Goal: Transaction & Acquisition: Purchase product/service

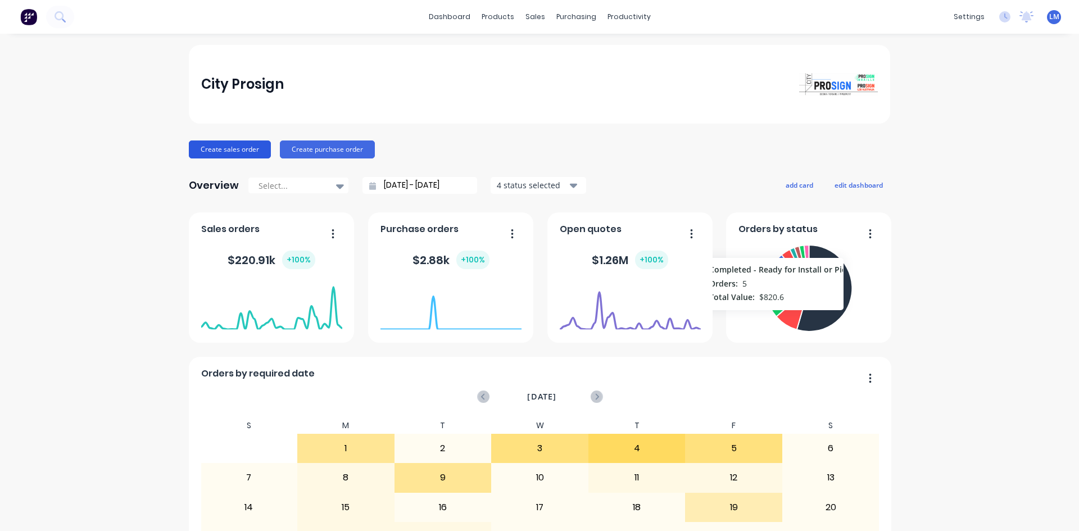
click at [231, 154] on button "Create sales order" at bounding box center [230, 150] width 82 height 18
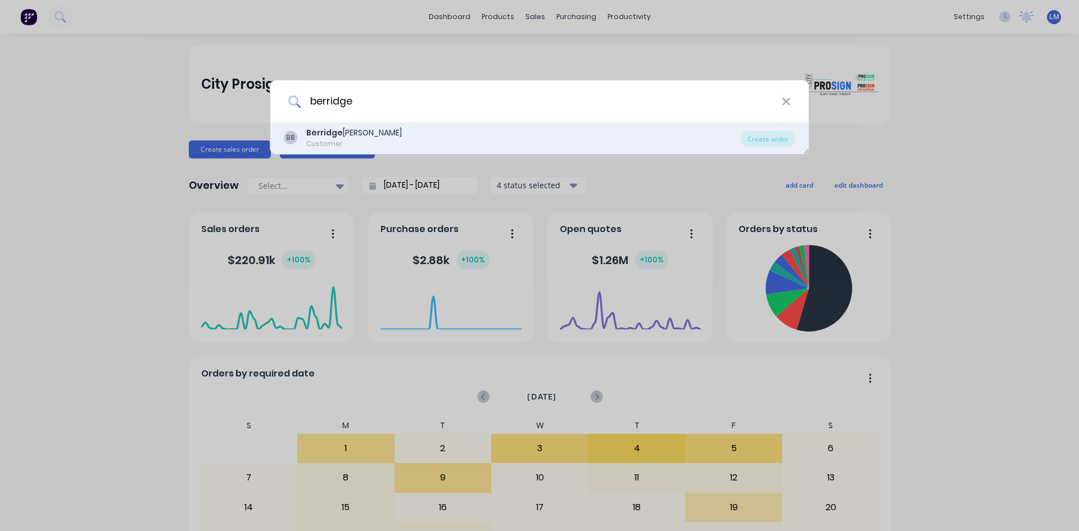
type input "berridge"
click at [392, 130] on div "[PERSON_NAME] Customer" at bounding box center [512, 138] width 457 height 22
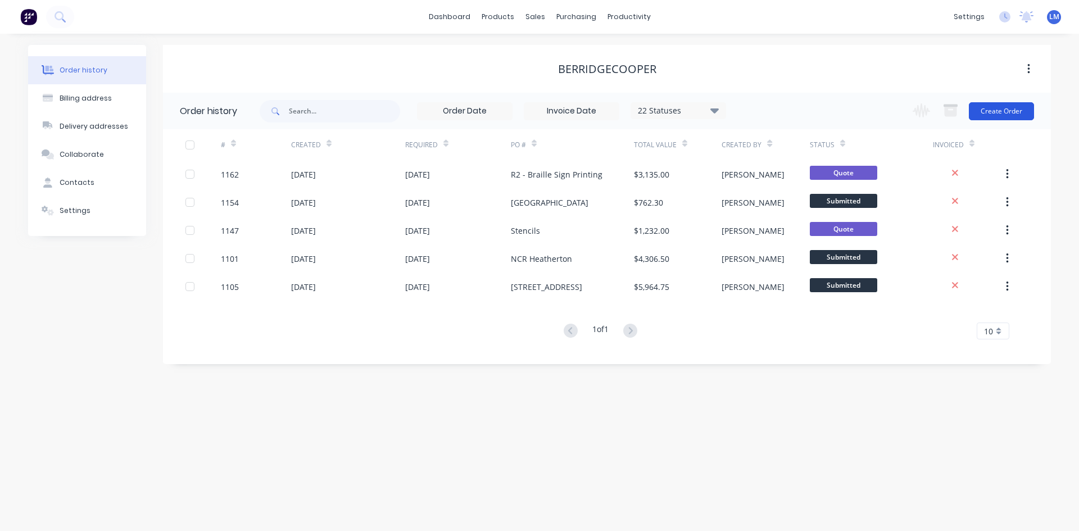
click at [994, 111] on button "Create Order" at bounding box center [1001, 111] width 65 height 18
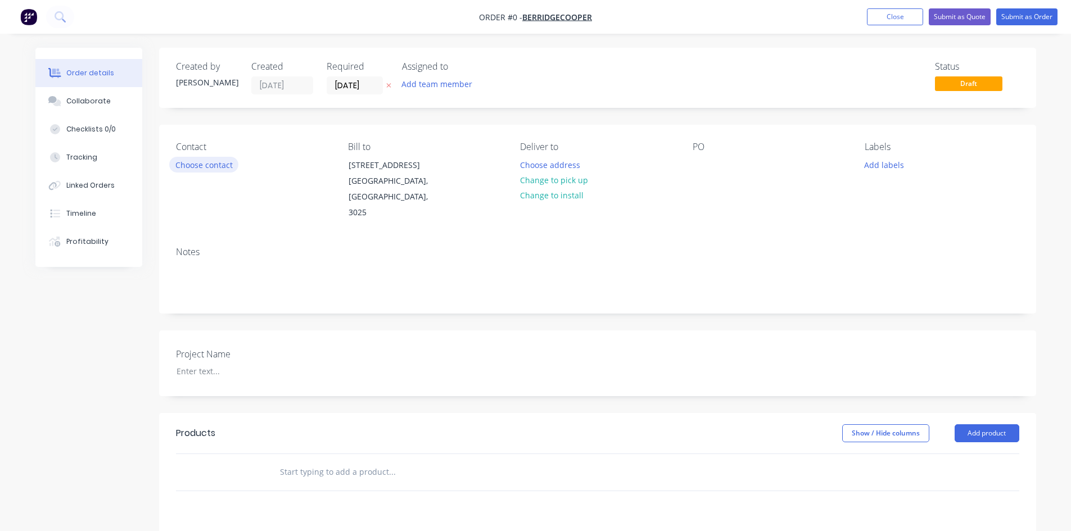
click at [218, 169] on button "Choose contact" at bounding box center [203, 164] width 69 height 15
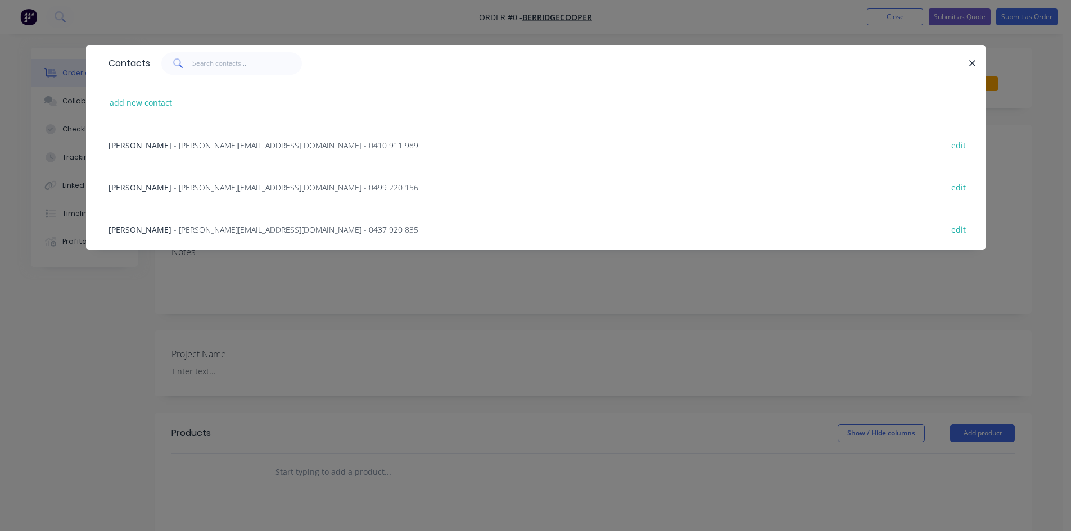
click at [192, 150] on span "- [PERSON_NAME][EMAIL_ADDRESS][DOMAIN_NAME] - 0410 911 989" at bounding box center [296, 145] width 245 height 11
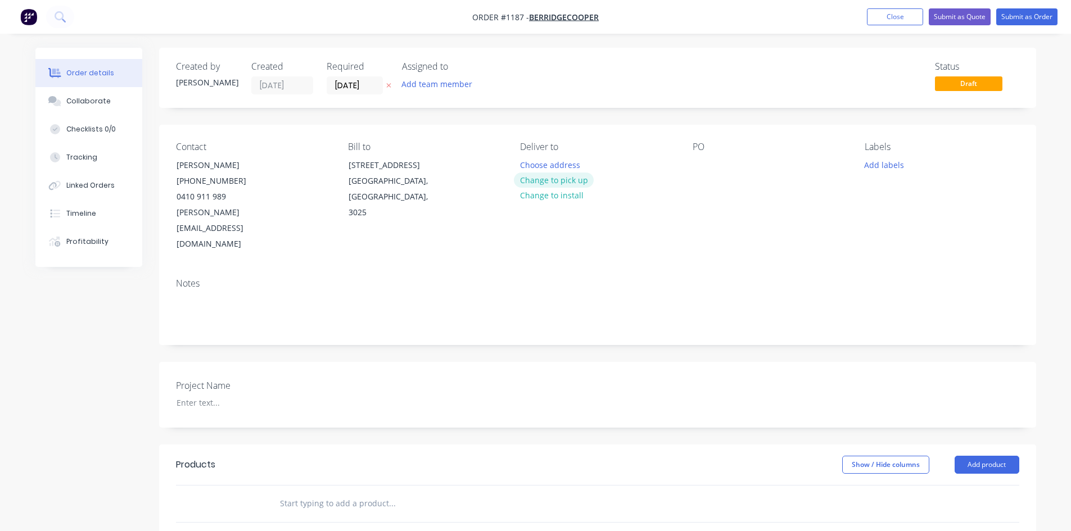
click at [583, 179] on button "Change to pick up" at bounding box center [554, 180] width 80 height 15
click at [696, 169] on div at bounding box center [701, 165] width 18 height 16
paste div
click at [201, 395] on div at bounding box center [238, 403] width 141 height 16
paste div
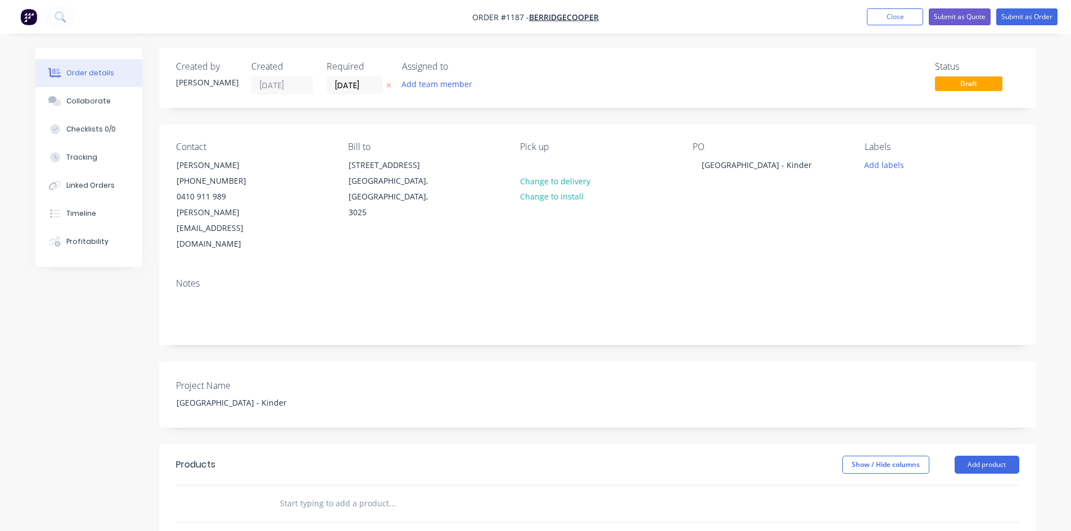
click at [343, 492] on input "text" at bounding box center [391, 503] width 225 height 22
click at [335, 492] on input "text" at bounding box center [391, 503] width 225 height 22
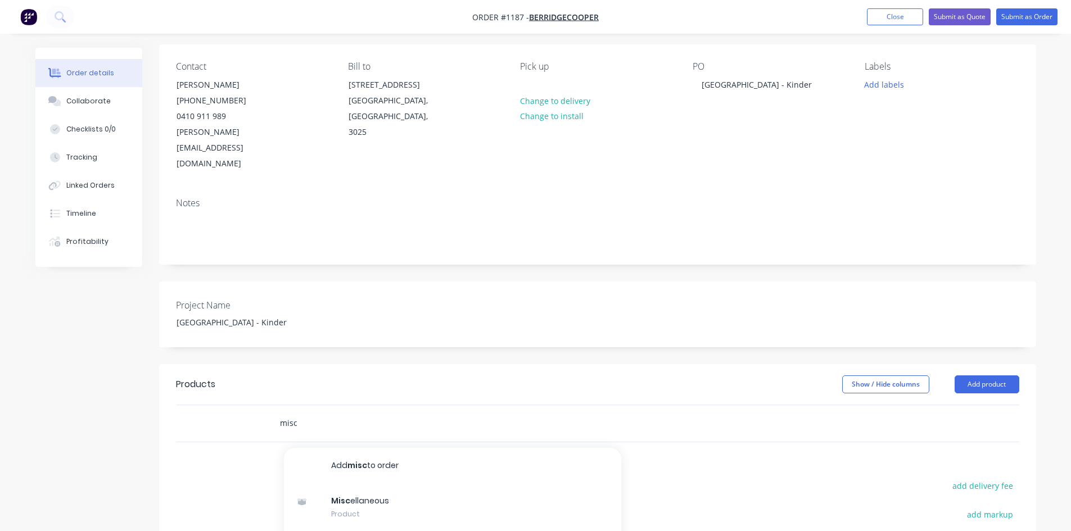
scroll to position [247, 0]
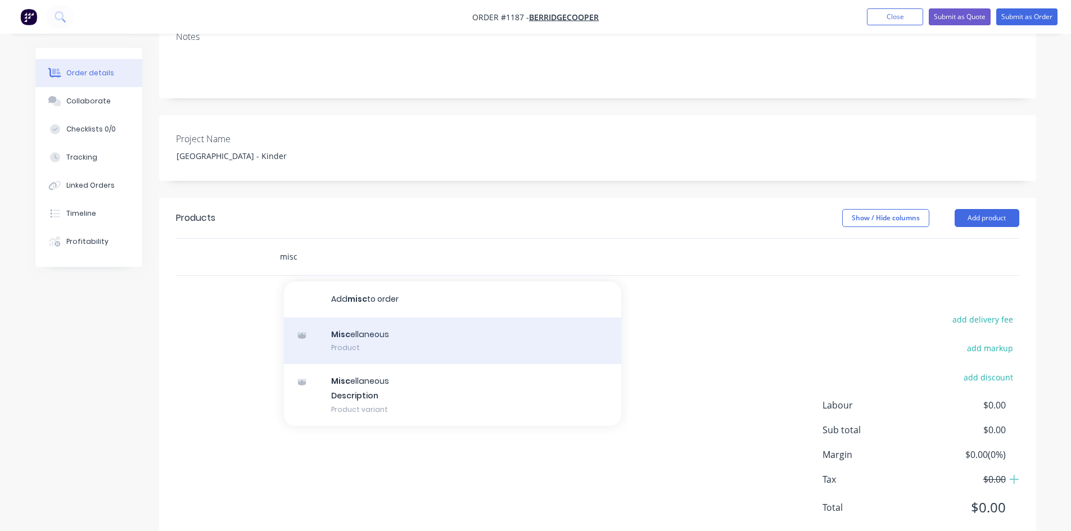
type input "misc"
click at [374, 318] on div "Misc ellaneous Product" at bounding box center [452, 341] width 337 height 47
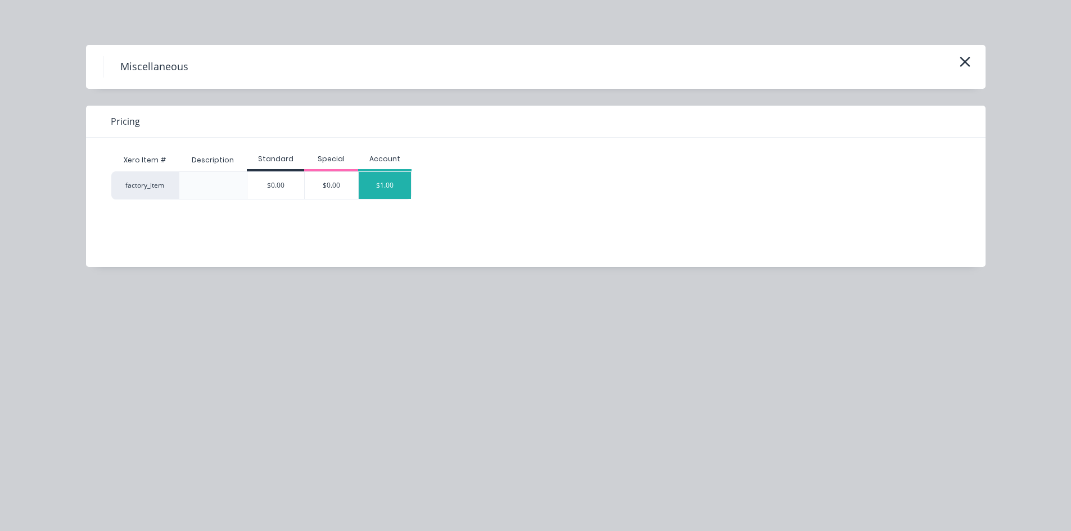
click at [383, 185] on div "$1.00" at bounding box center [385, 185] width 53 height 27
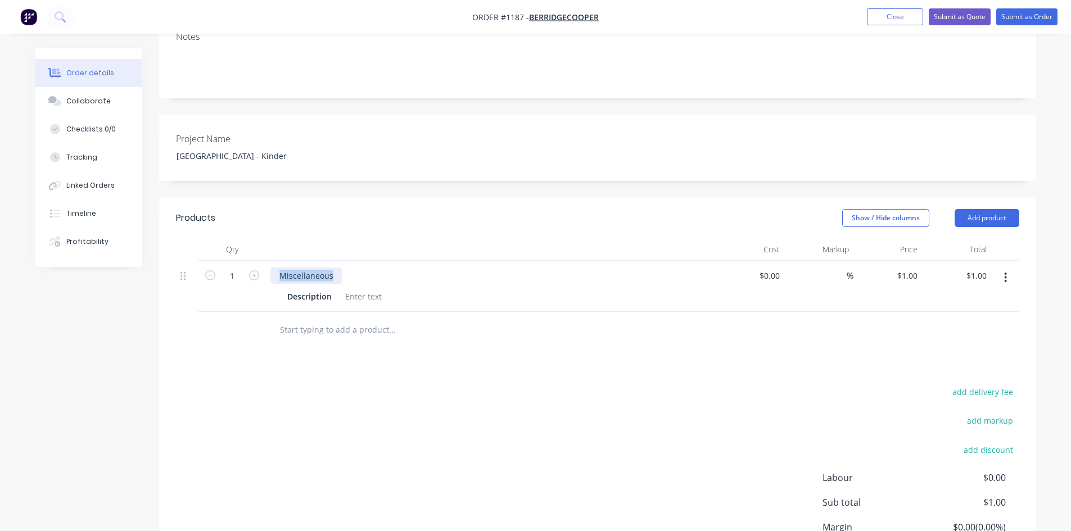
drag, startPoint x: 336, startPoint y: 244, endPoint x: 243, endPoint y: 229, distance: 93.3
click at [243, 261] on div "1 Miscellaneous Description $0.00 $0.00 % $1.00 $1.00 $1.00 $1.00" at bounding box center [597, 286] width 843 height 51
click at [461, 328] on div "Products Show / Hide columns Add product Qty Cost Markup Price Total 1 ST1.1A D…" at bounding box center [597, 408] width 877 height 420
click at [359, 288] on div at bounding box center [364, 296] width 46 height 16
paste div
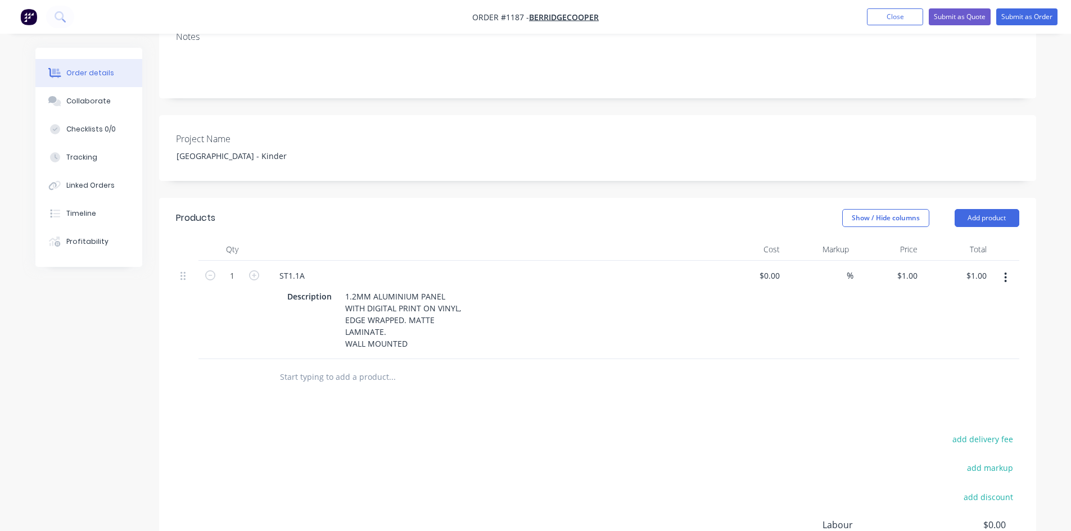
click at [496, 432] on div "add delivery fee add markup add discount Labour $0.00 Sub total $1.00 Margin $0…" at bounding box center [597, 540] width 843 height 217
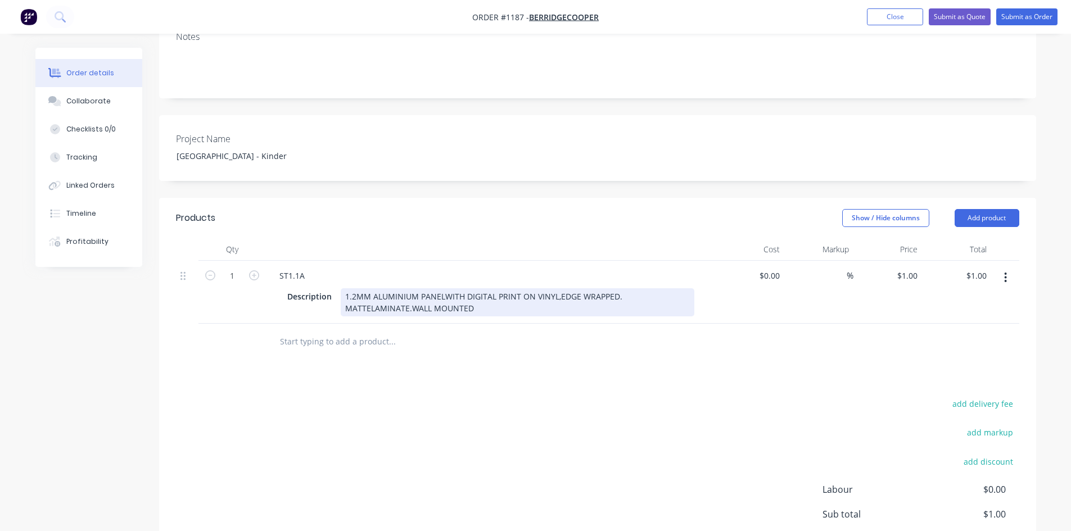
click at [441, 288] on div "1.2MM ALUMINIUM PANELWITH DIGITAL PRINT ON VINYL,EDGE WRAPPED. MATTELAMINATE.WA…" at bounding box center [518, 302] width 354 height 28
click at [558, 288] on div "1.2MM ALUMINIUM PANEL WITH DIGITAL PRINT ON VINYL,EDGE WRAPPED. MATTELAMINATE.W…" at bounding box center [518, 302] width 354 height 28
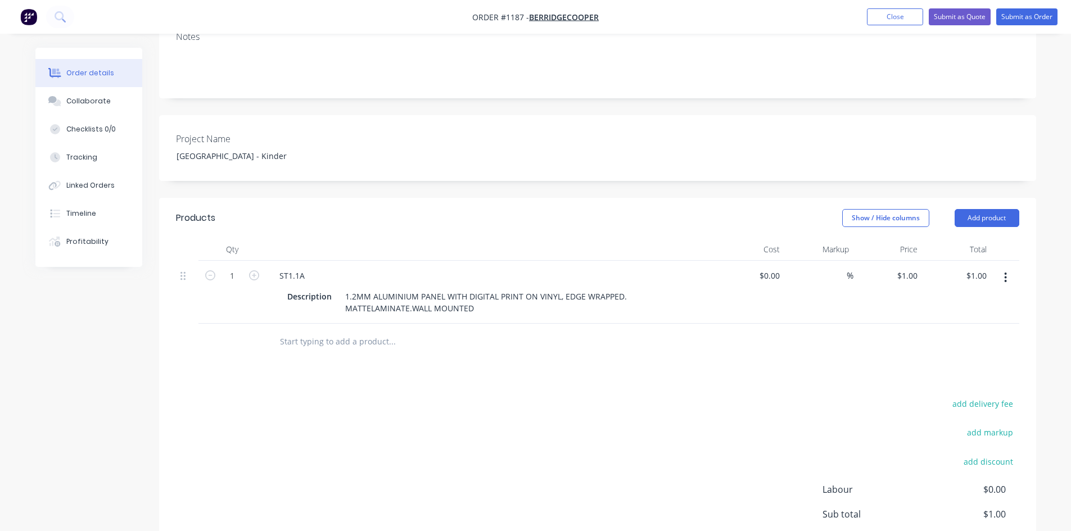
click at [551, 331] on div at bounding box center [438, 342] width 337 height 22
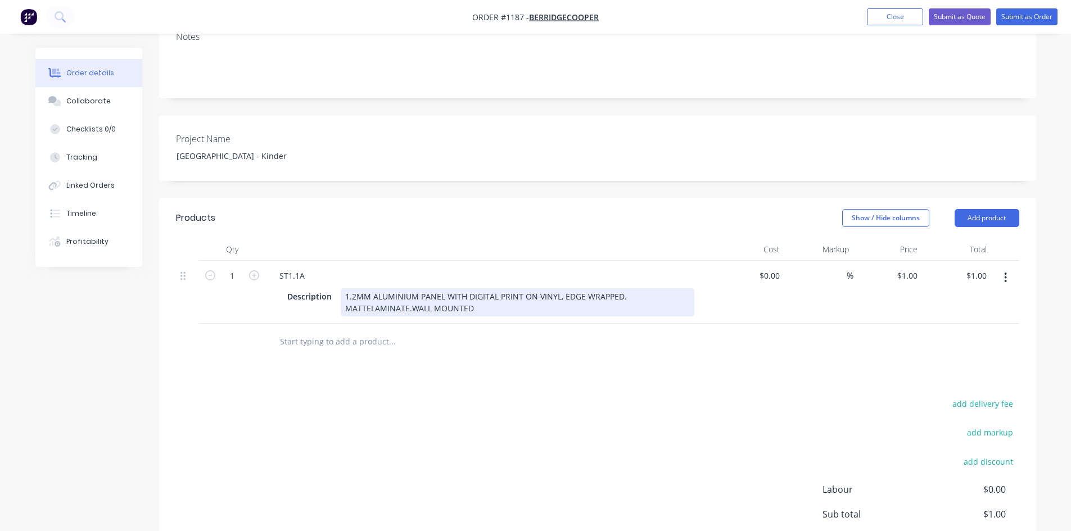
click at [369, 288] on div "1.2MM ALUMINIUM PANEL WITH DIGITAL PRINT ON VINYL, EDGE WRAPPED. MATTELAMINATE.…" at bounding box center [518, 302] width 354 height 28
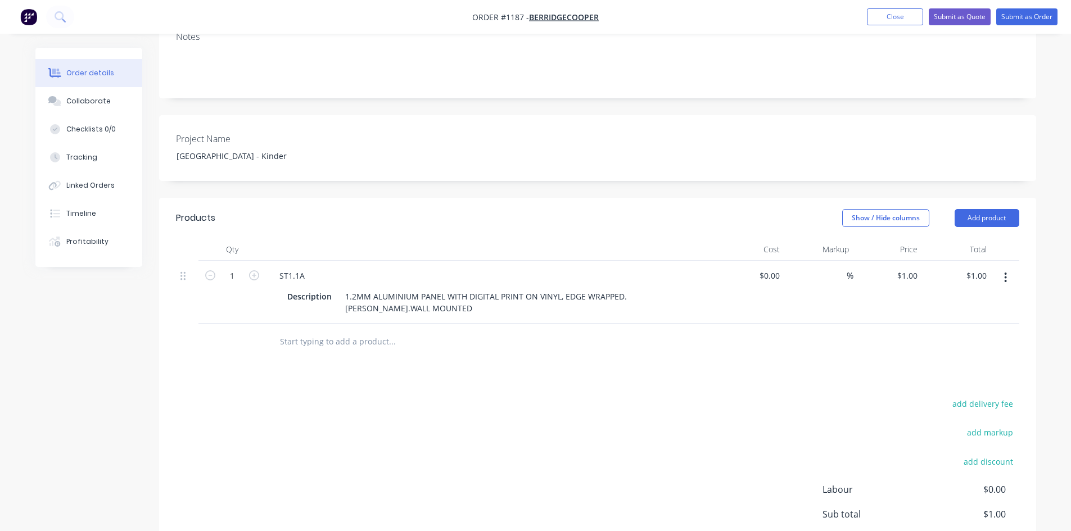
click at [516, 396] on div "add delivery fee add markup add discount Labour $0.00 Sub total $1.00 Margin $0…" at bounding box center [597, 504] width 843 height 217
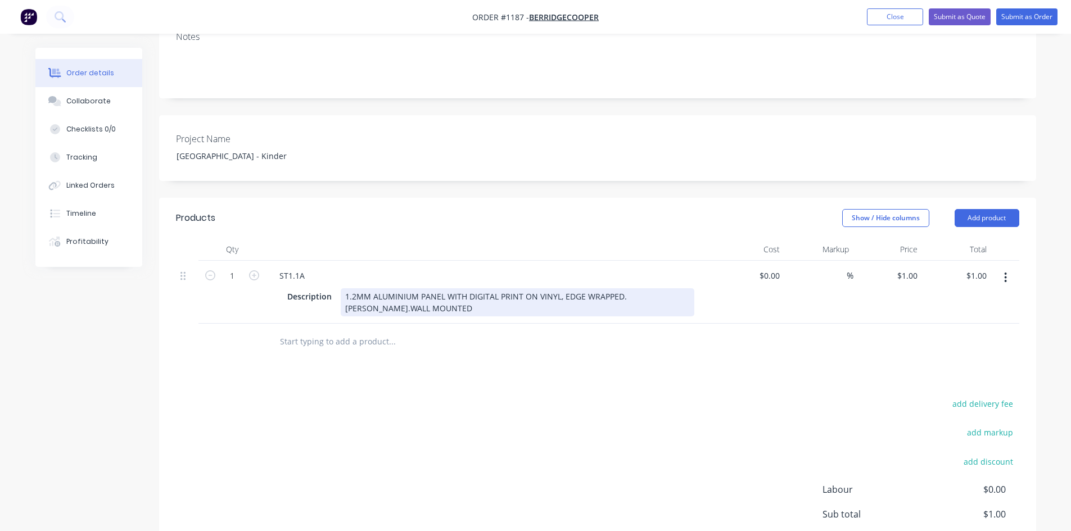
click at [622, 288] on div "1.2MM ALUMINIUM PANEL WITH DIGITAL PRINT ON VINYL, EDGE WRAPPED. [PERSON_NAME].…" at bounding box center [518, 302] width 354 height 28
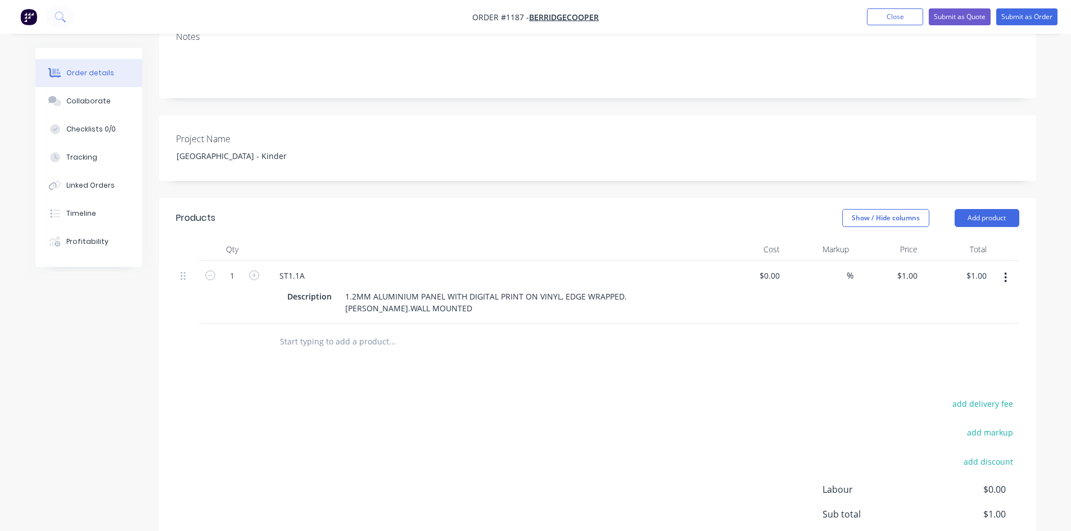
drag, startPoint x: 576, startPoint y: 346, endPoint x: 478, endPoint y: 309, distance: 104.1
click at [576, 347] on div "Products Show / Hide columns Add product Qty Cost Markup Price Total 1 ST1.1A D…" at bounding box center [597, 414] width 877 height 432
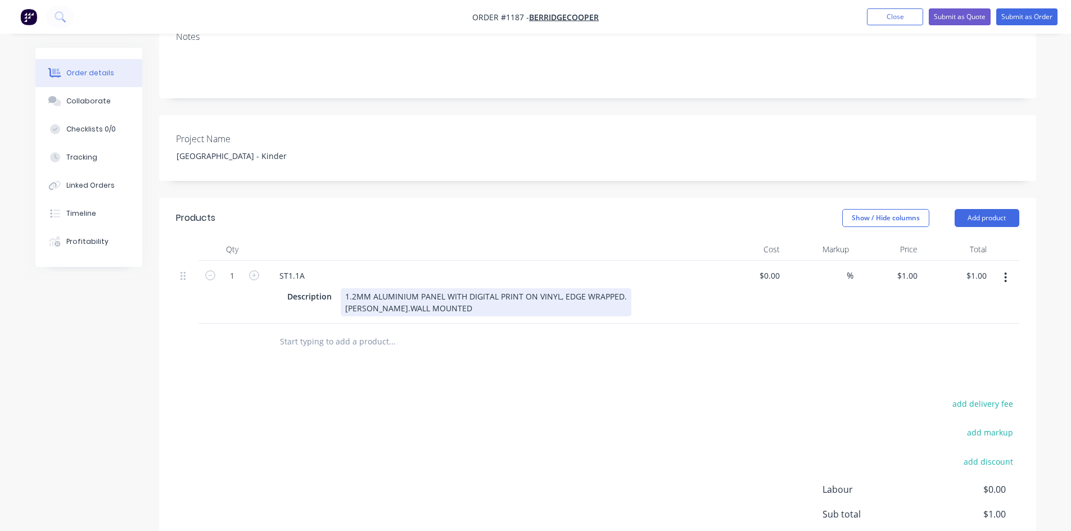
click at [410, 288] on div "1.2MM ALUMINIUM PANEL WITH DIGITAL PRINT ON VINYL, EDGE WRAPPED. [PERSON_NAME].…" at bounding box center [486, 302] width 291 height 28
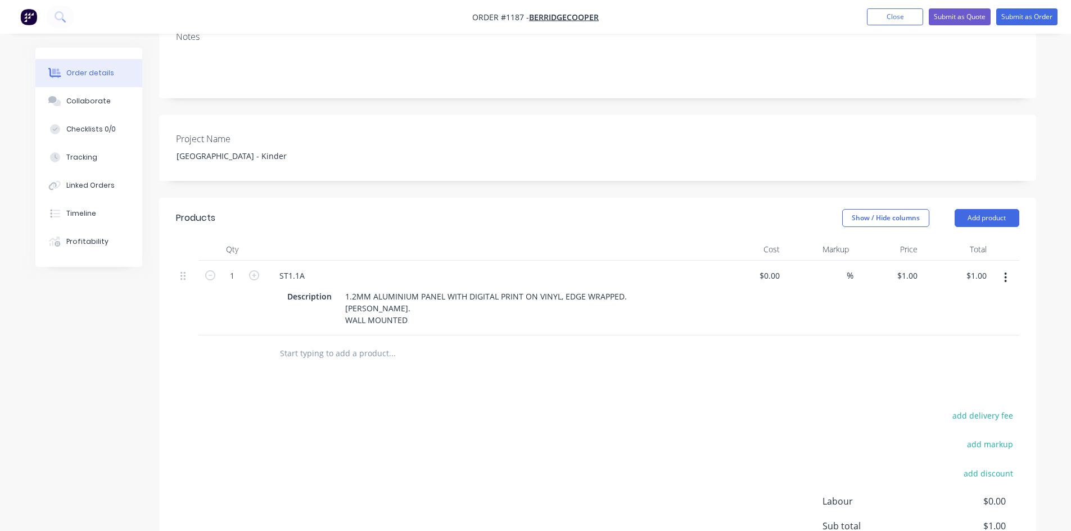
click at [462, 359] on div "Products Show / Hide columns Add product Qty Cost Markup Price Total 1 ST1.1A D…" at bounding box center [597, 420] width 877 height 444
click at [639, 408] on div "add delivery fee add markup add discount Labour $0.00 Sub total $1.00 Margin $0…" at bounding box center [597, 516] width 843 height 217
click at [840, 268] on input at bounding box center [840, 276] width 13 height 16
type input "45"
type input "$0.00"
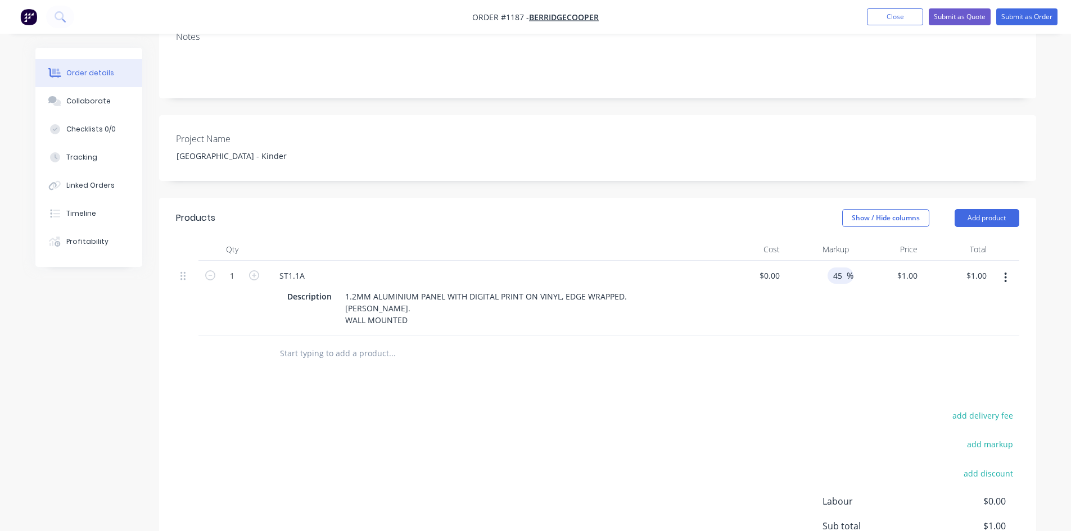
type input "$0.00"
click at [749, 375] on div "Products Show / Hide columns Add product Qty Cost Markup Price Total 1 ST1.1A D…" at bounding box center [597, 420] width 877 height 444
click at [257, 270] on icon "button" at bounding box center [254, 275] width 10 height 10
type input "2"
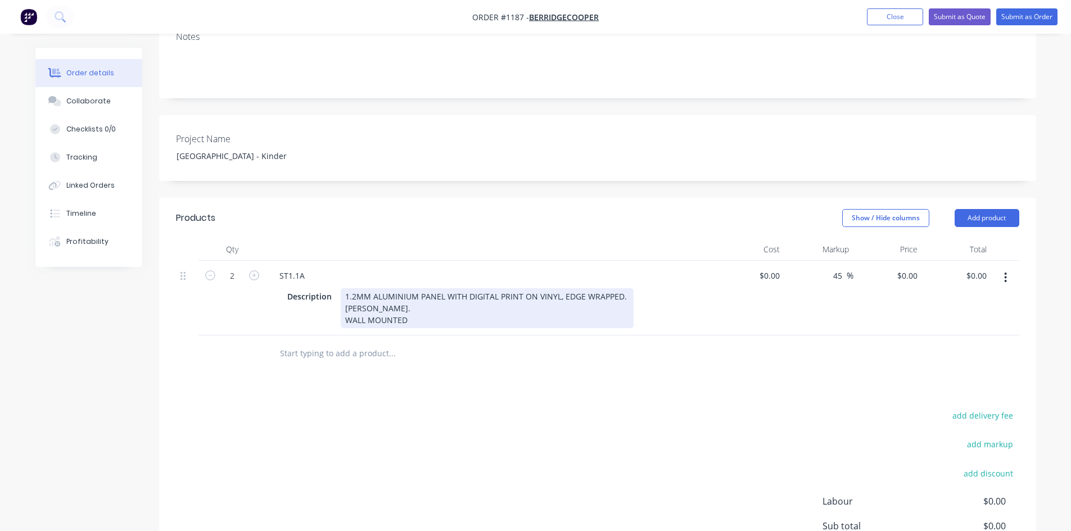
click at [415, 291] on div "1.2MM ALUMINIUM PANEL WITH DIGITAL PRINT ON VINYL, EDGE WRAPPED. [PERSON_NAME].…" at bounding box center [487, 308] width 293 height 40
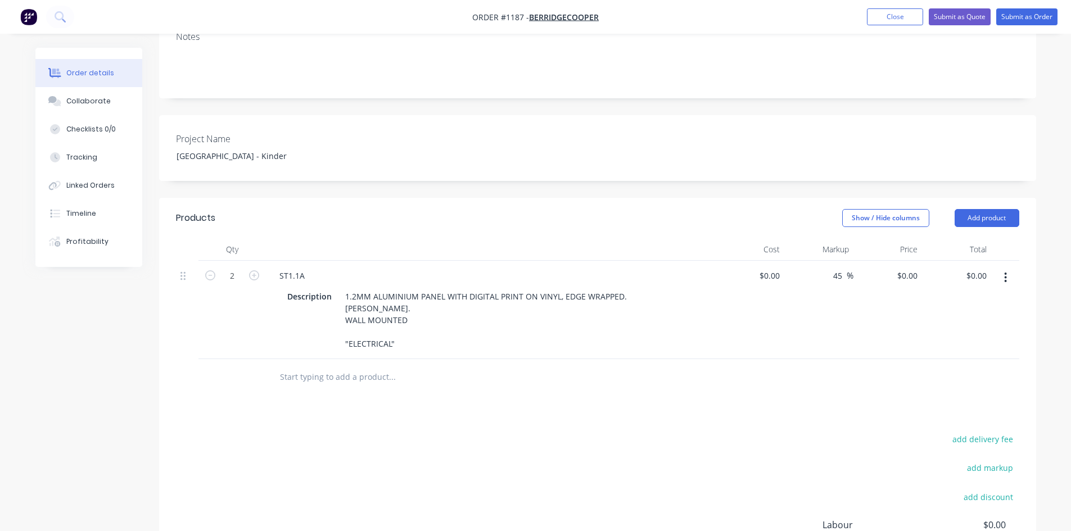
click at [543, 432] on div "add delivery fee add markup add discount Labour $0.00 Sub total $0.00 Margin $0…" at bounding box center [597, 540] width 843 height 217
click at [1006, 273] on icon "button" at bounding box center [1005, 278] width 2 height 10
click at [964, 322] on div "Duplicate" at bounding box center [965, 330] width 87 height 16
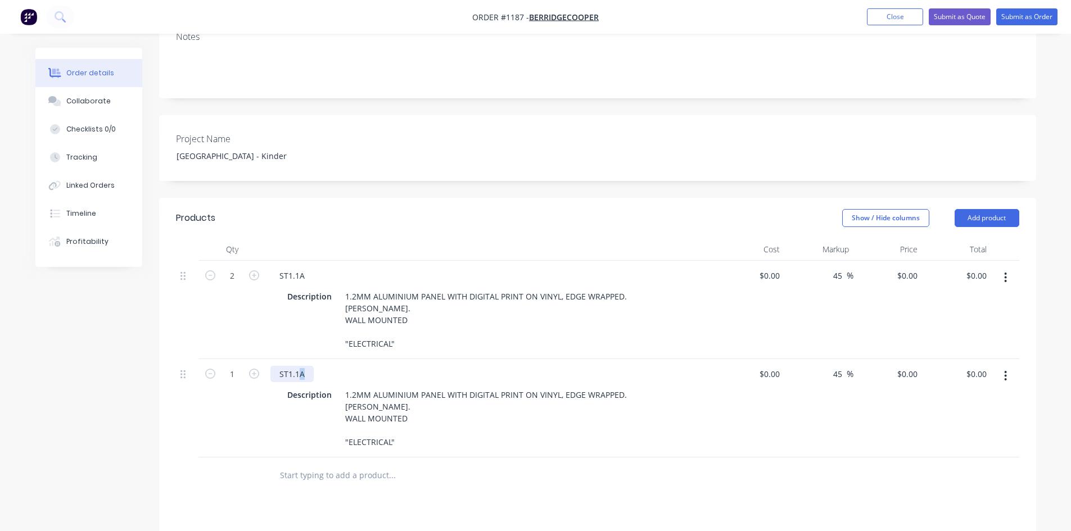
drag, startPoint x: 299, startPoint y: 341, endPoint x: 310, endPoint y: 342, distance: 11.3
click at [310, 366] on div "ST1.1A" at bounding box center [291, 374] width 43 height 16
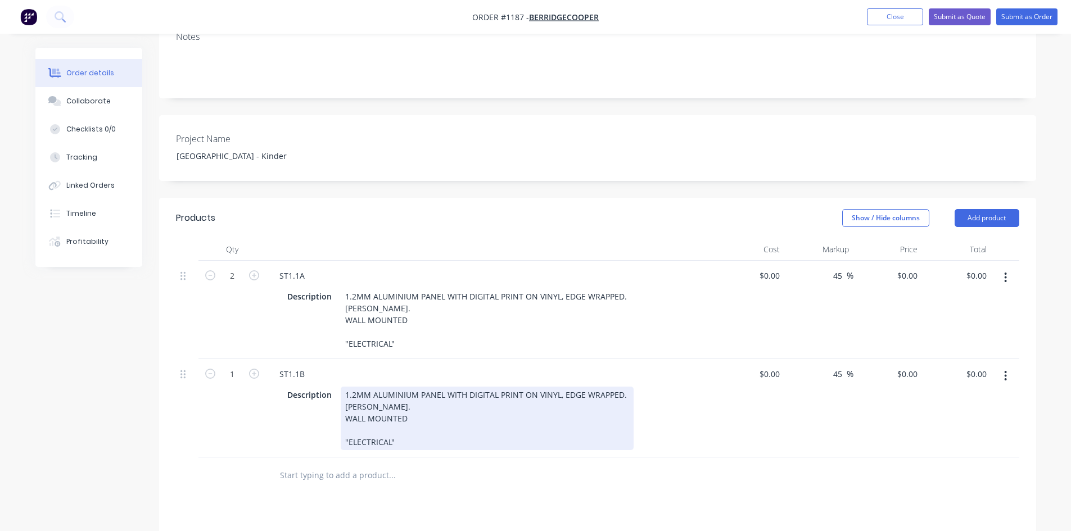
drag, startPoint x: 348, startPoint y: 409, endPoint x: 387, endPoint y: 410, distance: 38.8
click at [387, 410] on div "1.2MM ALUMINIUM PANEL WITH DIGITAL PRINT ON VINYL, EDGE WRAPPED. [PERSON_NAME].…" at bounding box center [487, 419] width 293 height 64
drag, startPoint x: 379, startPoint y: 412, endPoint x: 349, endPoint y: 414, distance: 30.4
click at [349, 414] on div "1.2MM ALUMINIUM PANEL WITH DIGITAL PRINT ON VINYL, EDGE WRAPPED. [PERSON_NAME].…" at bounding box center [487, 419] width 293 height 64
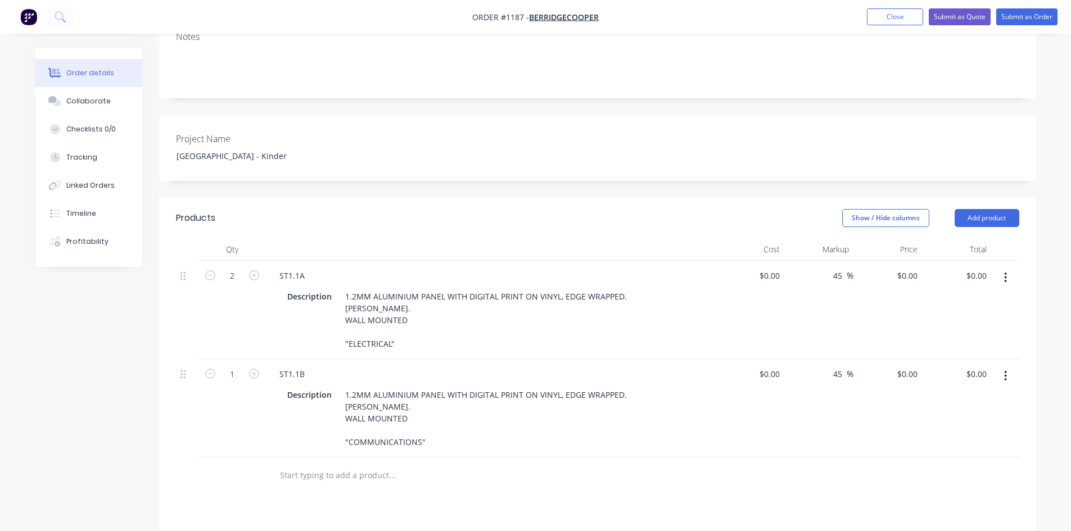
click at [463, 474] on div "Products Show / Hide columns Add product Qty Cost Markup Price Total 2 ST1.1A D…" at bounding box center [597, 481] width 877 height 566
drag, startPoint x: 298, startPoint y: 342, endPoint x: 316, endPoint y: 342, distance: 18.0
click at [316, 366] on div "ST1.1B" at bounding box center [490, 374] width 441 height 16
click at [556, 488] on div "Products Show / Hide columns Add product Qty Cost Markup Price Total 2 ST1.1A D…" at bounding box center [597, 481] width 877 height 566
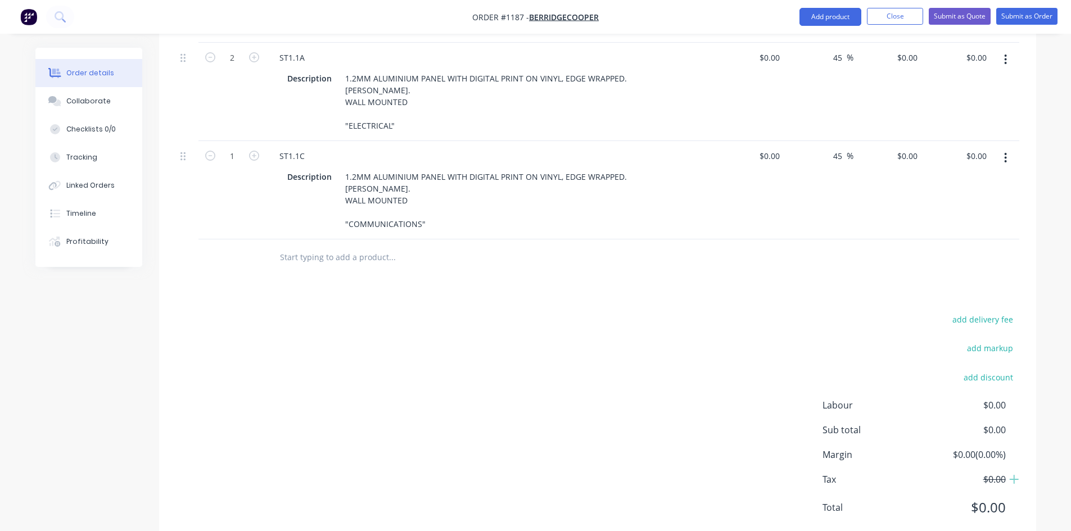
click at [1004, 152] on icon "button" at bounding box center [1005, 158] width 3 height 12
click at [946, 202] on div "Duplicate" at bounding box center [965, 210] width 87 height 16
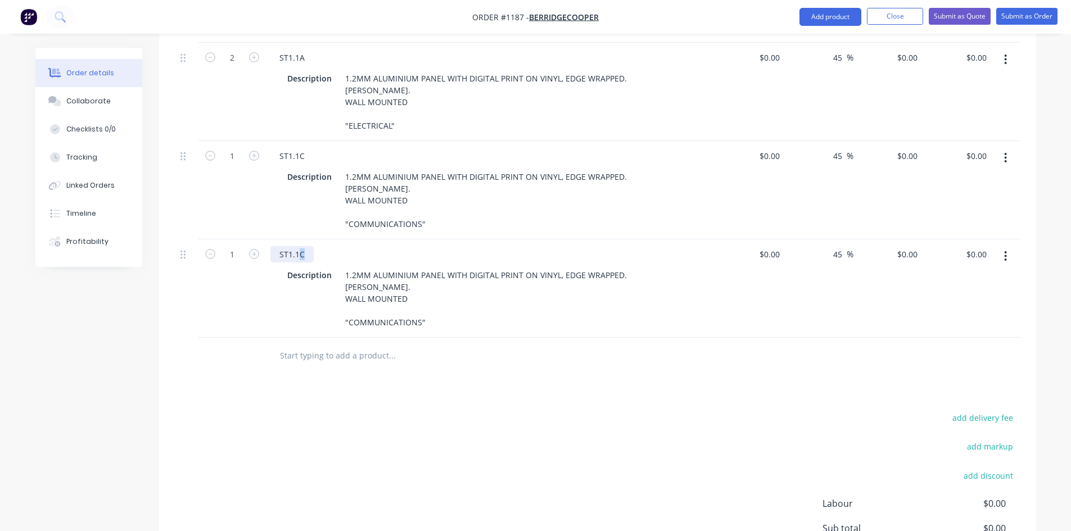
drag, startPoint x: 298, startPoint y: 222, endPoint x: 321, endPoint y: 223, distance: 22.5
click at [321, 246] on div "ST1.1C" at bounding box center [490, 254] width 441 height 16
drag, startPoint x: 298, startPoint y: 224, endPoint x: 320, endPoint y: 225, distance: 22.0
click at [320, 246] on div "ST1.1d" at bounding box center [490, 254] width 441 height 16
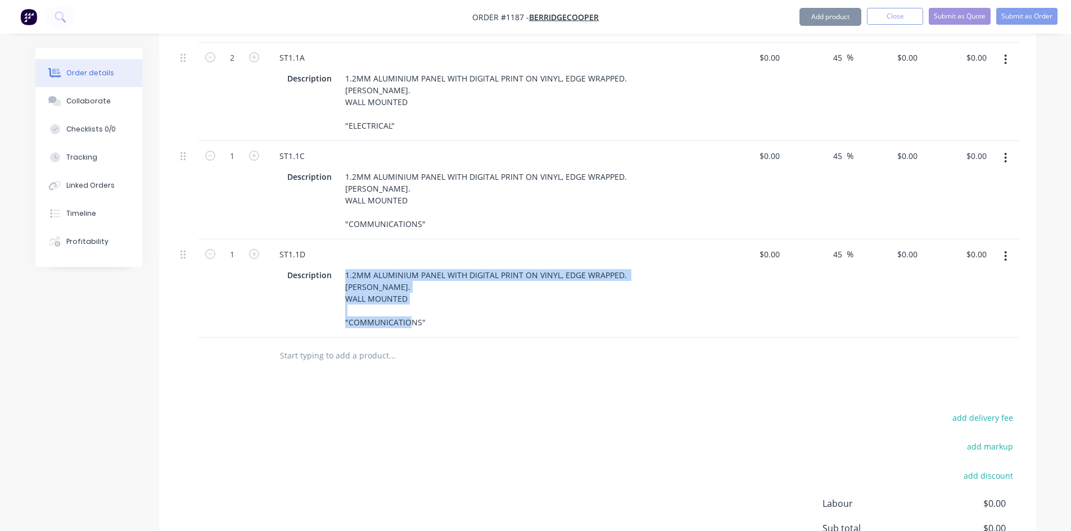
drag, startPoint x: 347, startPoint y: 287, endPoint x: 403, endPoint y: 289, distance: 56.2
click at [403, 289] on div "1.2MM ALUMINIUM PANEL WITH DIGITAL PRINT ON VINYL, EDGE WRAPPED. [PERSON_NAME].…" at bounding box center [487, 299] width 293 height 64
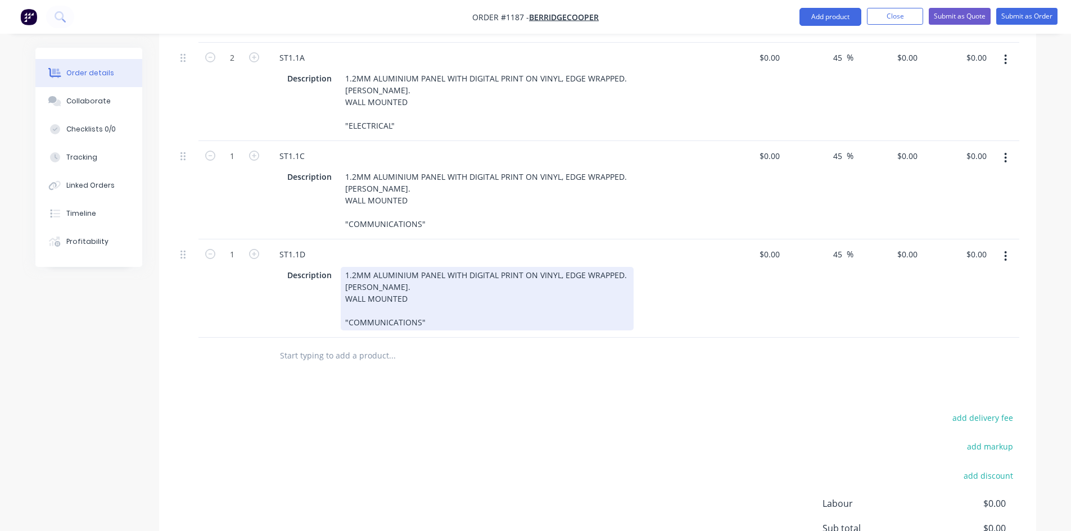
click at [409, 291] on div "1.2MM ALUMINIUM PANEL WITH DIGITAL PRINT ON VINYL, EDGE WRAPPED. [PERSON_NAME].…" at bounding box center [487, 299] width 293 height 64
drag, startPoint x: 417, startPoint y: 291, endPoint x: 348, endPoint y: 292, distance: 68.6
click at [348, 292] on div "1.2MM ALUMINIUM PANEL WITH DIGITAL PRINT ON VINYL, EDGE WRAPPED. [PERSON_NAME].…" at bounding box center [487, 299] width 293 height 64
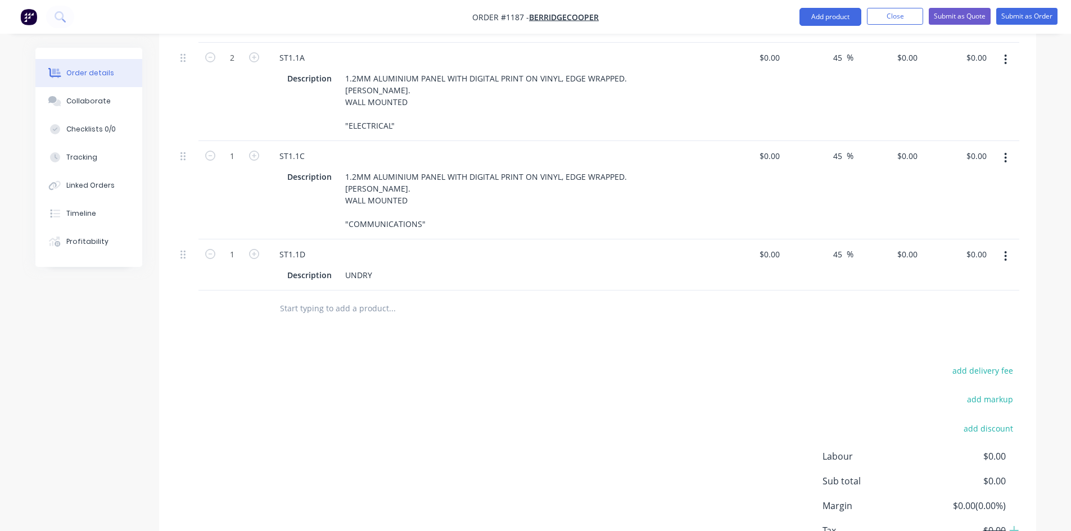
click at [413, 363] on div "add delivery fee add markup add discount Labour $0.00 Sub total $0.00 Margin $0…" at bounding box center [597, 471] width 843 height 217
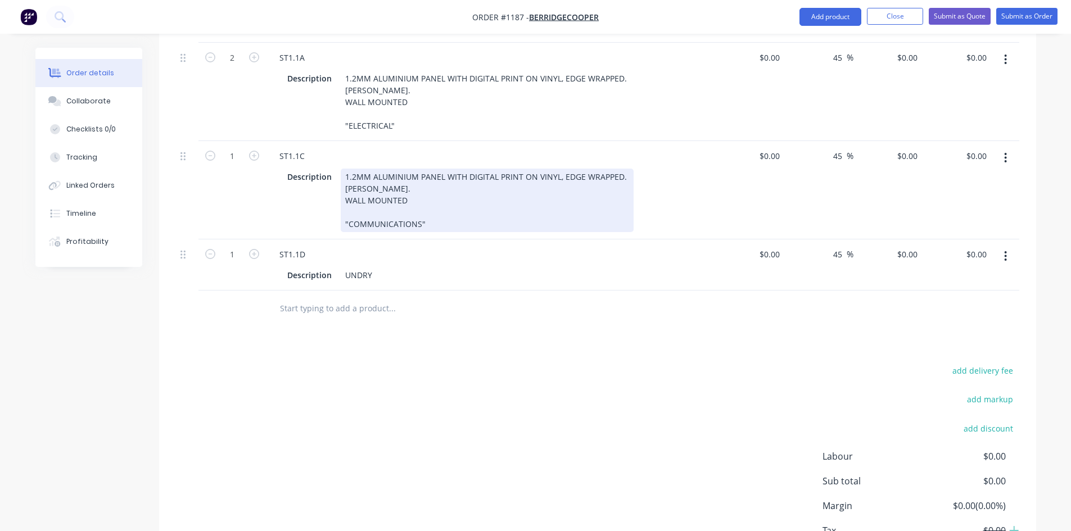
drag, startPoint x: 342, startPoint y: 144, endPoint x: 430, endPoint y: 200, distance: 103.9
click at [430, 200] on div "1.2MM ALUMINIUM PANEL WITH DIGITAL PRINT ON VINYL, EDGE WRAPPED. [PERSON_NAME].…" at bounding box center [487, 201] width 293 height 64
copy div "1.2MM ALUMINIUM PANEL WITH DIGITAL PRINT ON VINYL, EDGE WRAPPED. [PERSON_NAME].…"
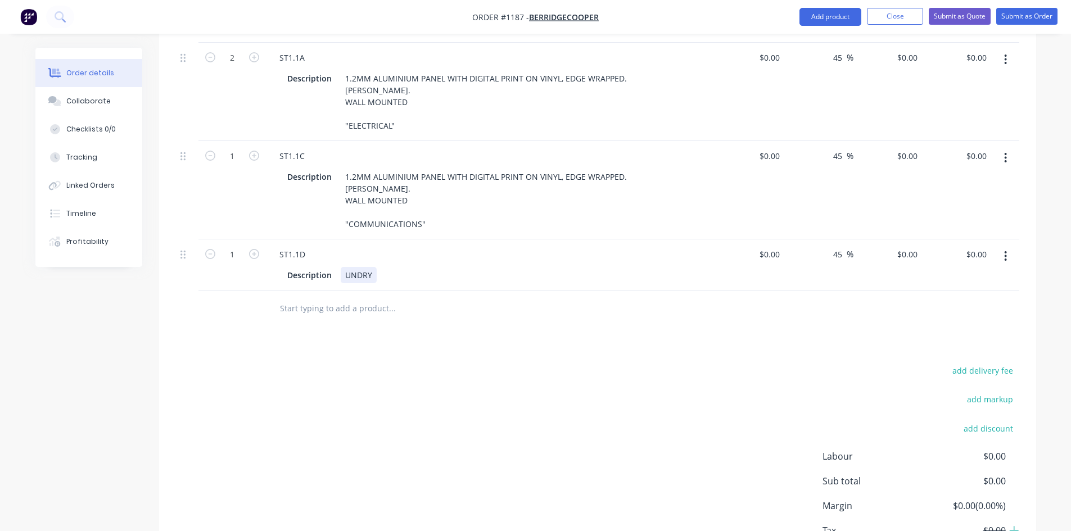
click at [345, 267] on div "UNDRY" at bounding box center [359, 275] width 36 height 16
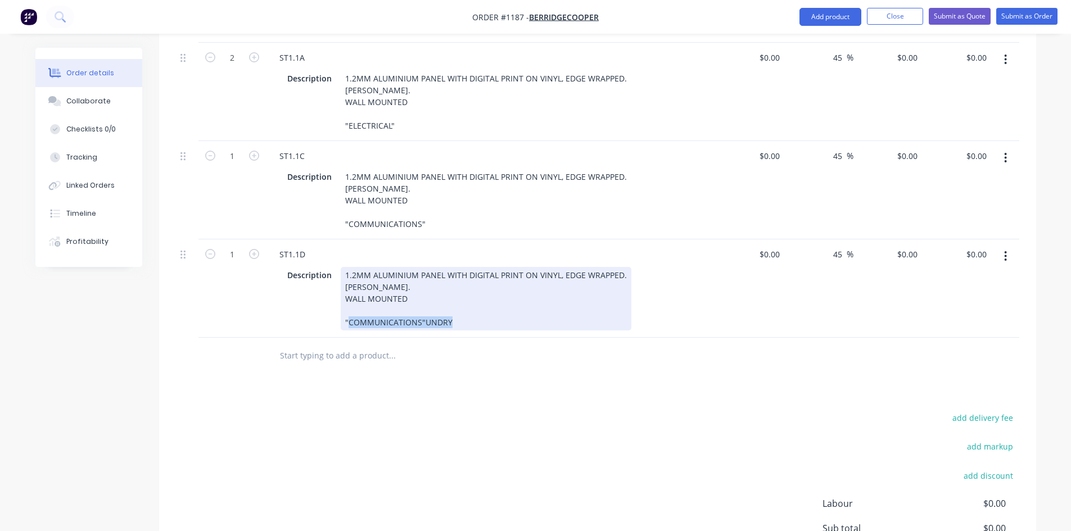
drag, startPoint x: 450, startPoint y: 289, endPoint x: 348, endPoint y: 298, distance: 102.1
click at [348, 298] on div "1.2MM ALUMINIUM PANEL WITH DIGITAL PRINT ON VINYL, EDGE WRAPPED. [PERSON_NAME].…" at bounding box center [486, 299] width 291 height 64
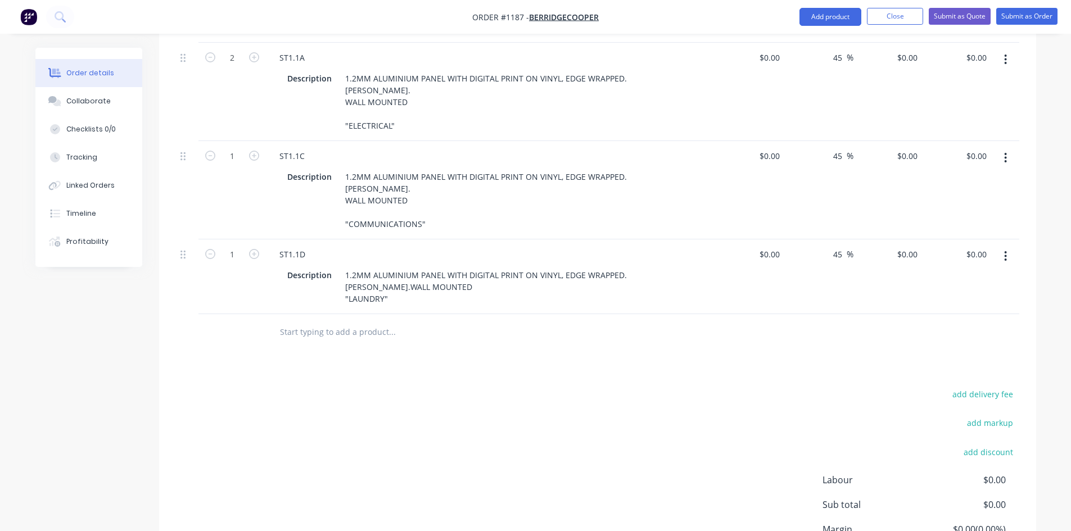
click at [595, 387] on div "add delivery fee add markup add discount Labour $0.00 Sub total $0.00 Margin $0…" at bounding box center [597, 495] width 843 height 217
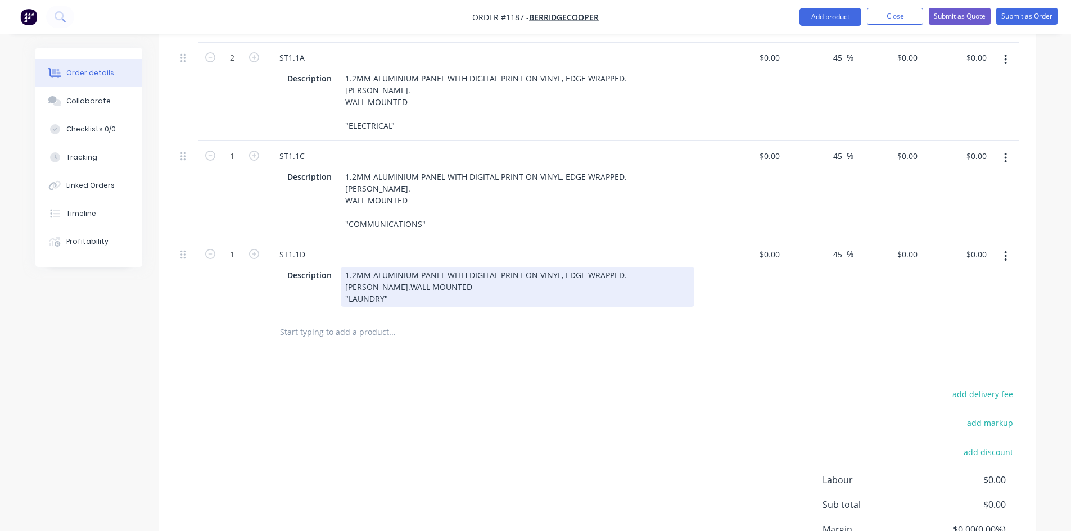
drag, startPoint x: 384, startPoint y: 254, endPoint x: 388, endPoint y: 260, distance: 7.0
click at [384, 267] on div "1.2MM ALUMINIUM PANEL WITH DIGITAL PRINT ON VINYL, EDGE WRAPPED. [PERSON_NAME].…" at bounding box center [518, 287] width 354 height 40
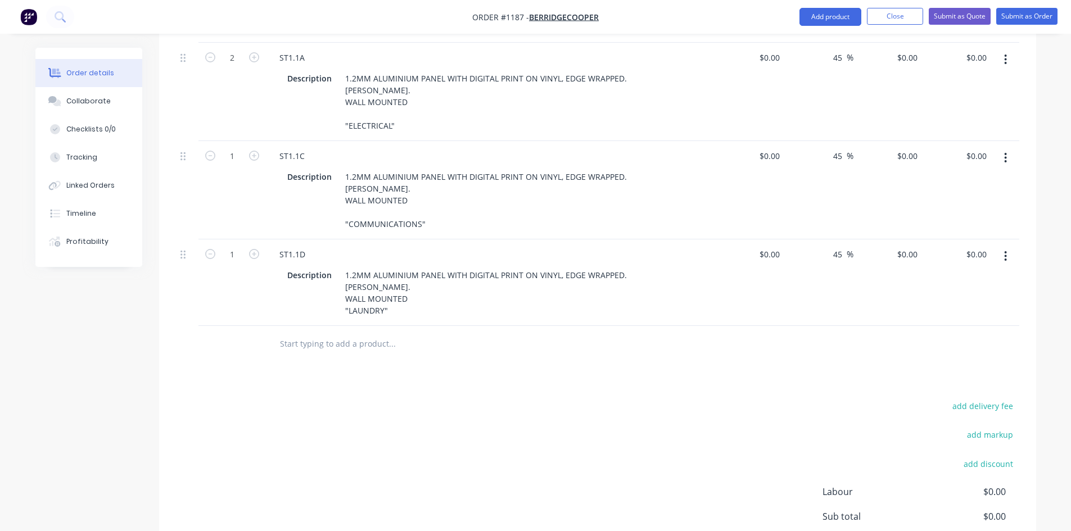
click at [476, 351] on div "Products Show / Hide columns Add product Qty Cost Markup Price Total 2 ST1.1A D…" at bounding box center [597, 306] width 877 height 653
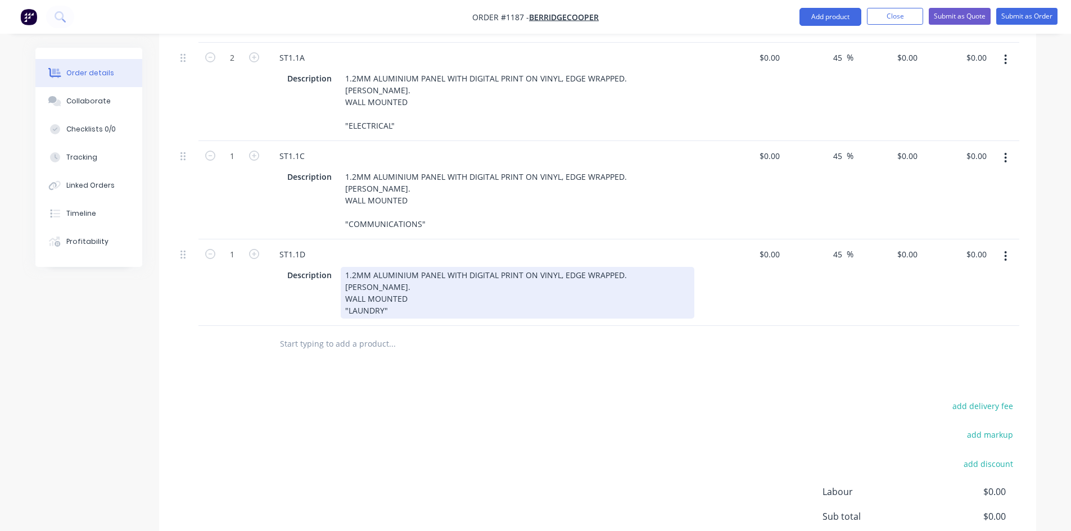
click at [622, 267] on div "1.2MM ALUMINIUM PANEL WITH DIGITAL PRINT ON VINYL, EDGE WRAPPED. [PERSON_NAME].…" at bounding box center [518, 293] width 354 height 52
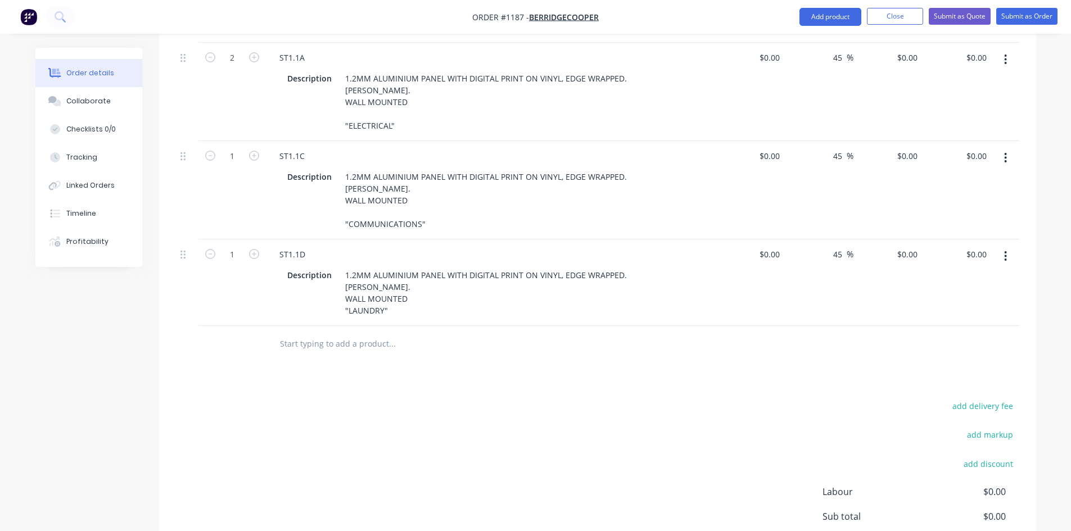
click at [638, 399] on div "add delivery fee add markup add discount Labour $0.00 Sub total $0.00 Margin $0…" at bounding box center [597, 507] width 843 height 217
click at [1005, 251] on icon "button" at bounding box center [1005, 256] width 2 height 10
click at [968, 300] on div "Duplicate" at bounding box center [965, 308] width 87 height 16
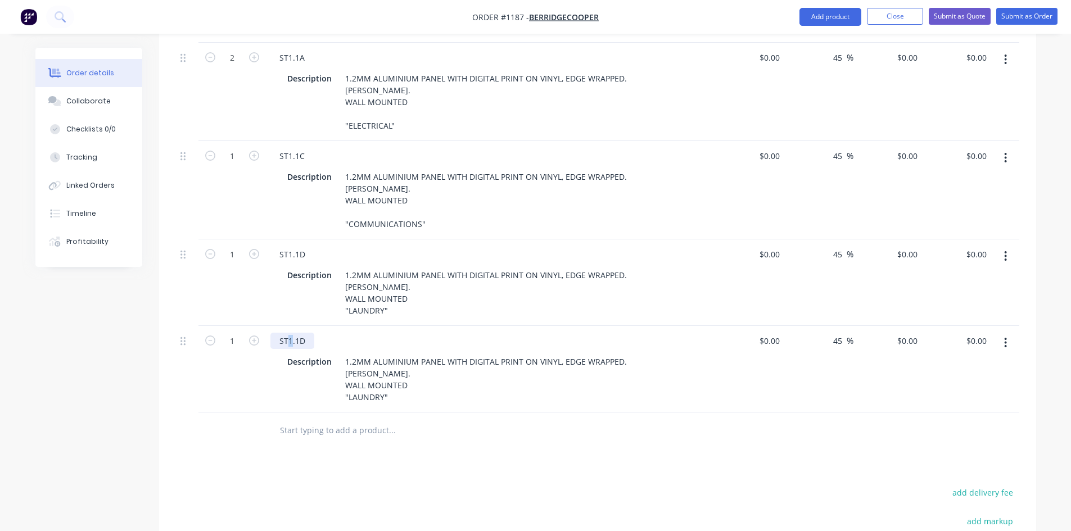
click at [290, 333] on div "ST1.1D" at bounding box center [292, 341] width 44 height 16
drag, startPoint x: 298, startPoint y: 310, endPoint x: 315, endPoint y: 311, distance: 16.3
click at [315, 333] on div "ST2.1D" at bounding box center [490, 341] width 441 height 16
click at [463, 432] on div "Products Show / Hide columns Add product Qty Cost Markup Price Total 2 ST1.1A D…" at bounding box center [597, 349] width 877 height 739
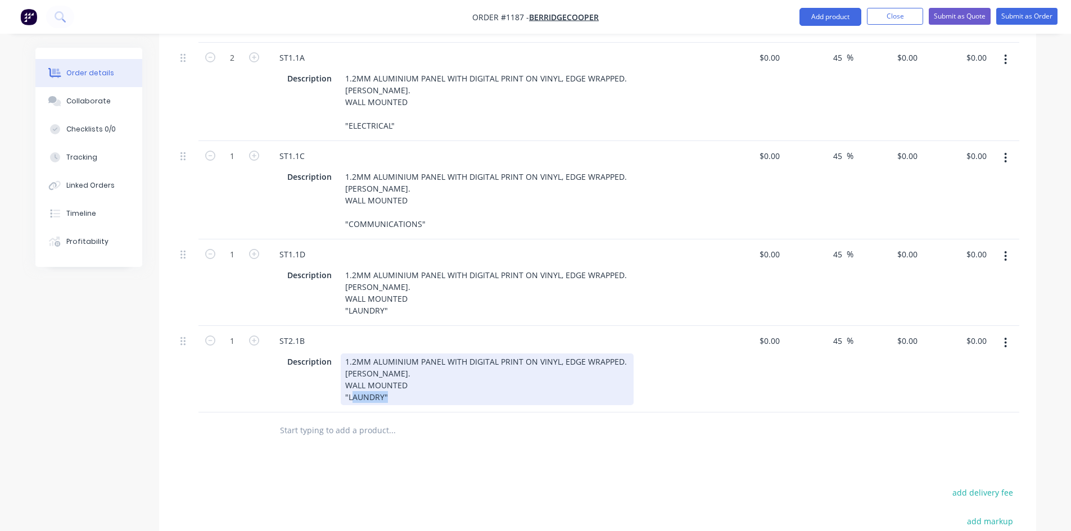
drag, startPoint x: 347, startPoint y: 368, endPoint x: 383, endPoint y: 368, distance: 35.4
click at [383, 368] on div "1.2MM ALUMINIUM PANEL WITH DIGITAL PRINT ON VINYL, EDGE WRAPPED. [PERSON_NAME].…" at bounding box center [487, 380] width 293 height 52
paste div
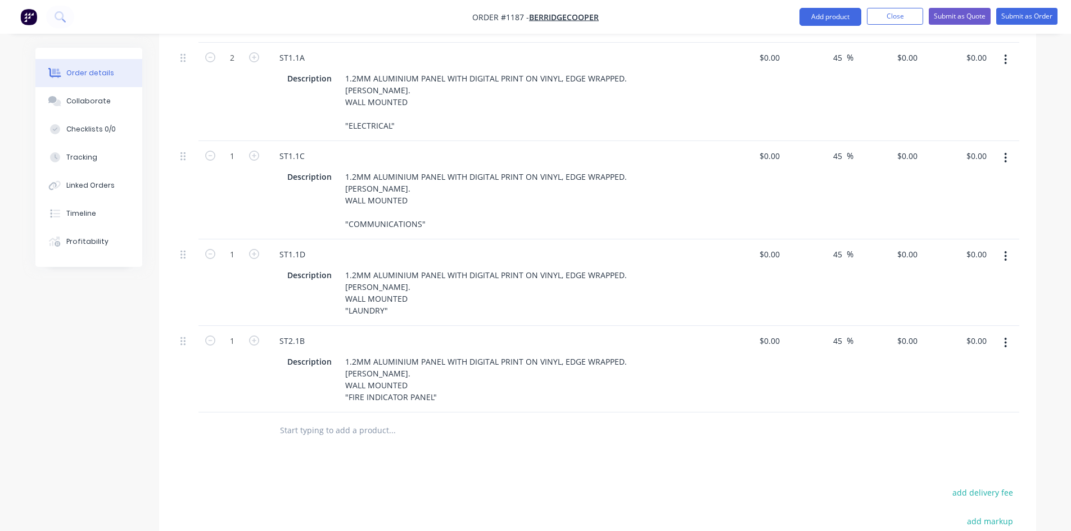
click at [444, 442] on div "Products Show / Hide columns Add product Qty Cost Markup Price Total 2 ST1.1A D…" at bounding box center [597, 349] width 877 height 739
click at [1001, 333] on button "button" at bounding box center [1005, 343] width 26 height 20
click at [934, 387] on div "Duplicate" at bounding box center [965, 395] width 87 height 16
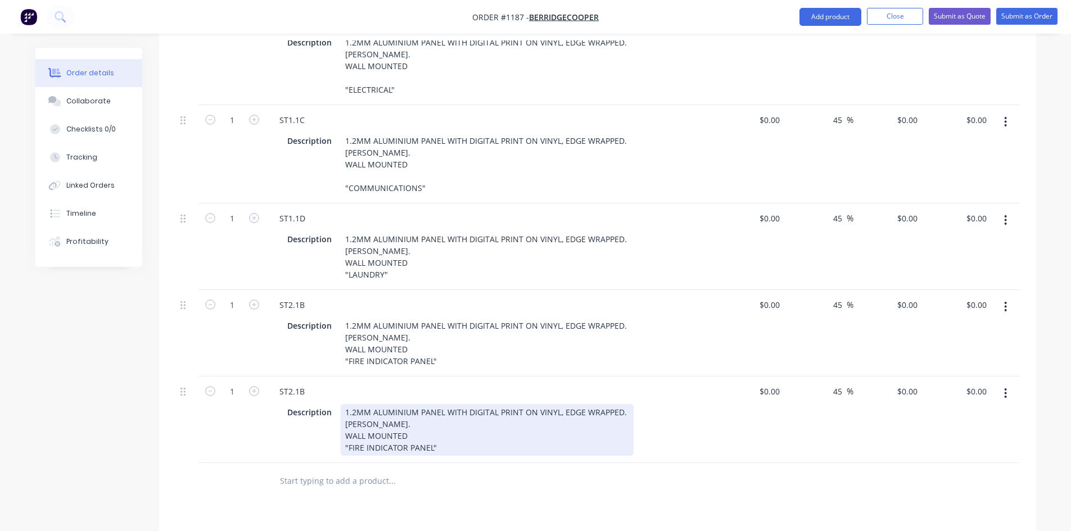
scroll to position [521, 0]
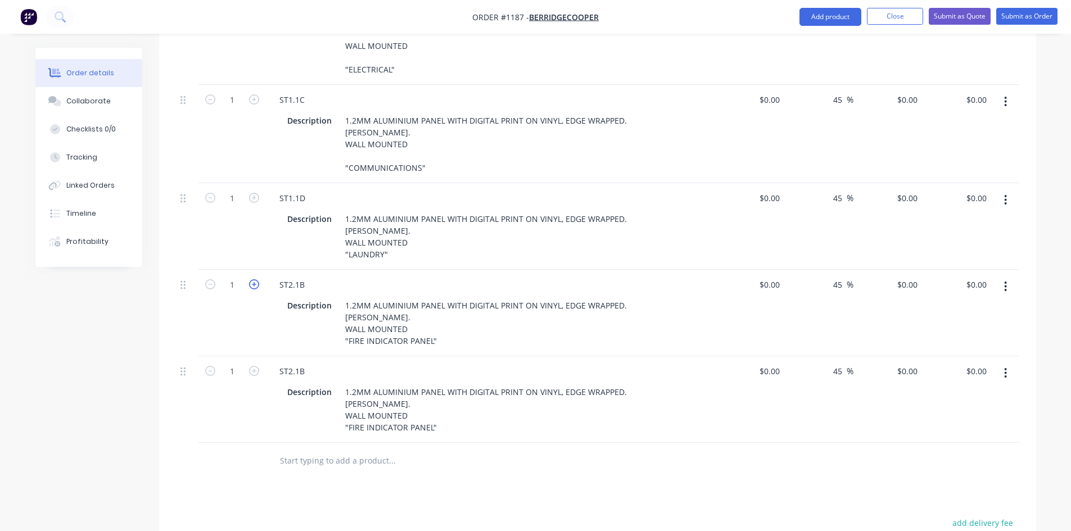
click at [253, 279] on icon "button" at bounding box center [254, 284] width 10 height 10
type input "2"
click at [252, 366] on icon "button" at bounding box center [254, 371] width 10 height 10
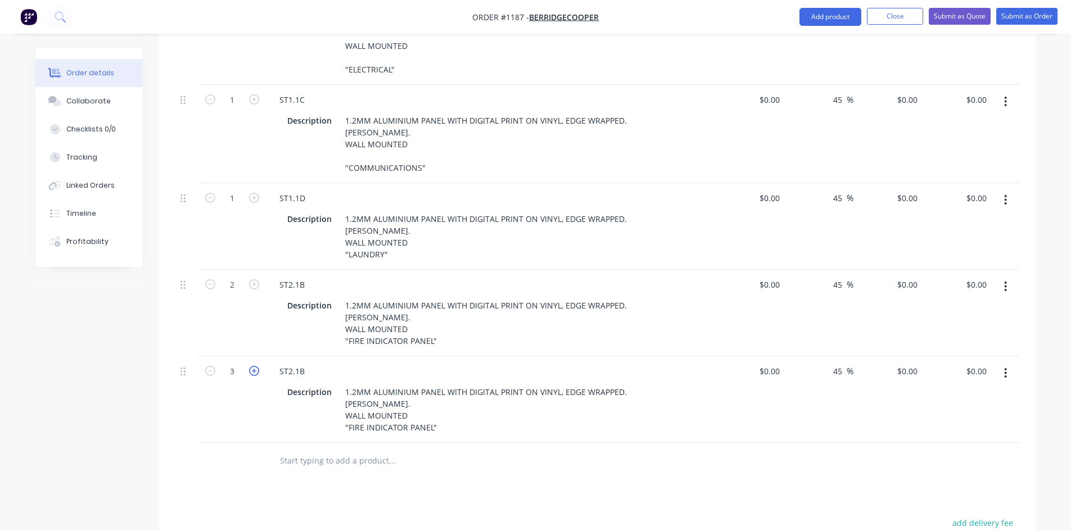
type input "4"
click at [302, 363] on div "ST2.1B" at bounding box center [291, 371] width 43 height 16
drag, startPoint x: 298, startPoint y: 338, endPoint x: 310, endPoint y: 340, distance: 11.4
click at [310, 363] on div "ST2.1B" at bounding box center [291, 371] width 43 height 16
click at [489, 471] on div "Products Show / Hide columns Add product Qty Cost Markup Price Total 2 ST1.1A D…" at bounding box center [597, 337] width 877 height 826
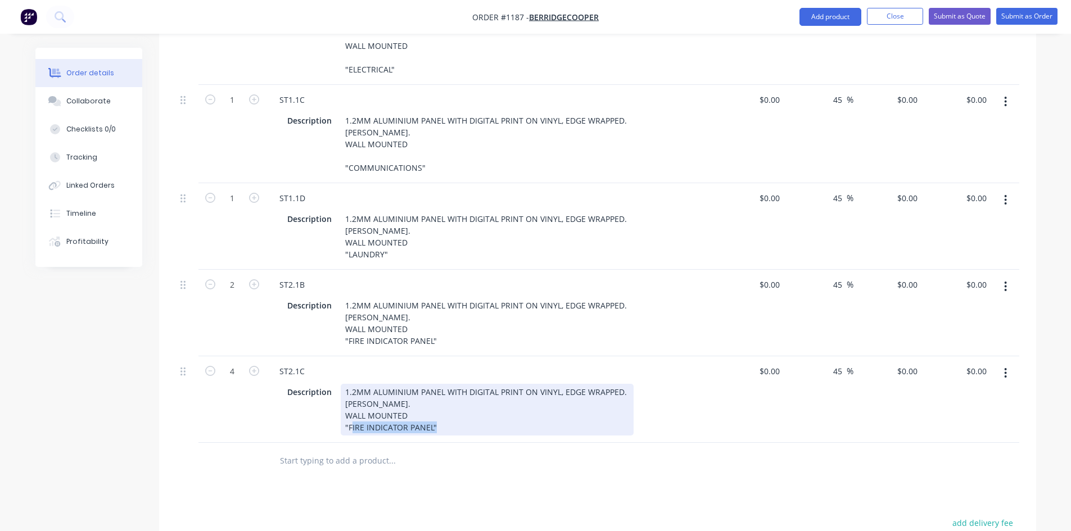
drag, startPoint x: 347, startPoint y: 399, endPoint x: 431, endPoint y: 399, distance: 83.8
click at [431, 399] on div "1.2MM ALUMINIUM PANEL WITH DIGITAL PRINT ON VINYL, EDGE WRAPPED. [PERSON_NAME].…" at bounding box center [487, 410] width 293 height 52
paste div
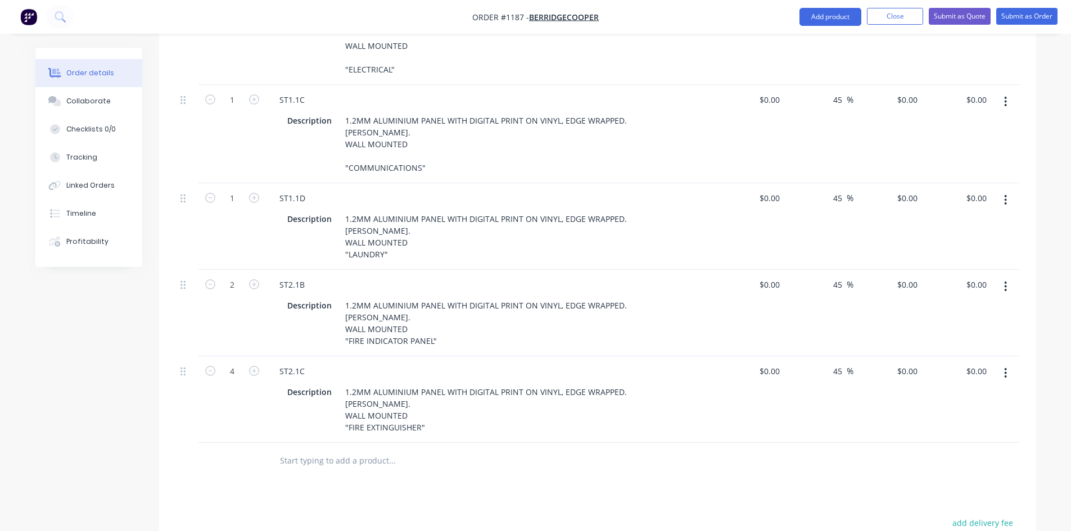
click at [450, 445] on div at bounding box center [468, 461] width 405 height 37
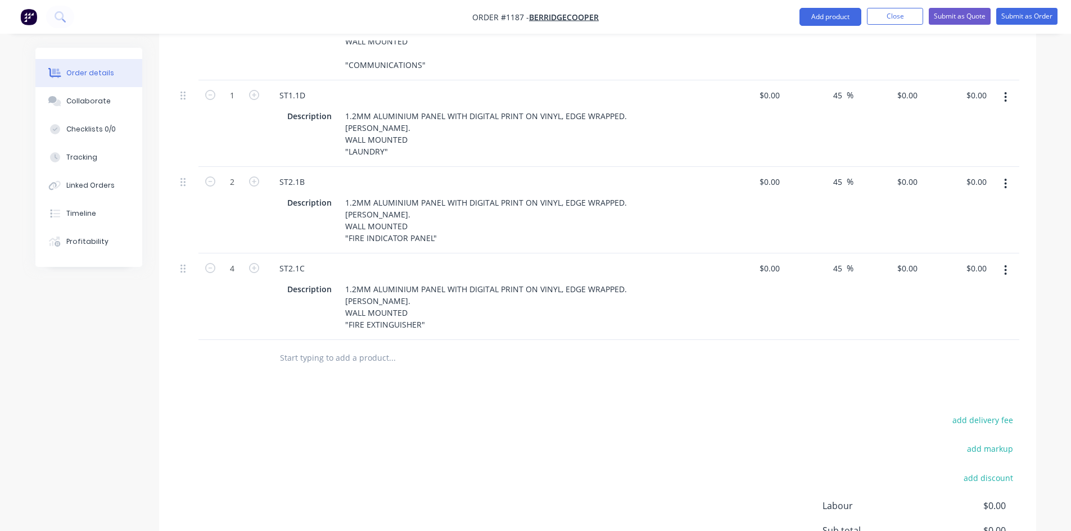
scroll to position [633, 0]
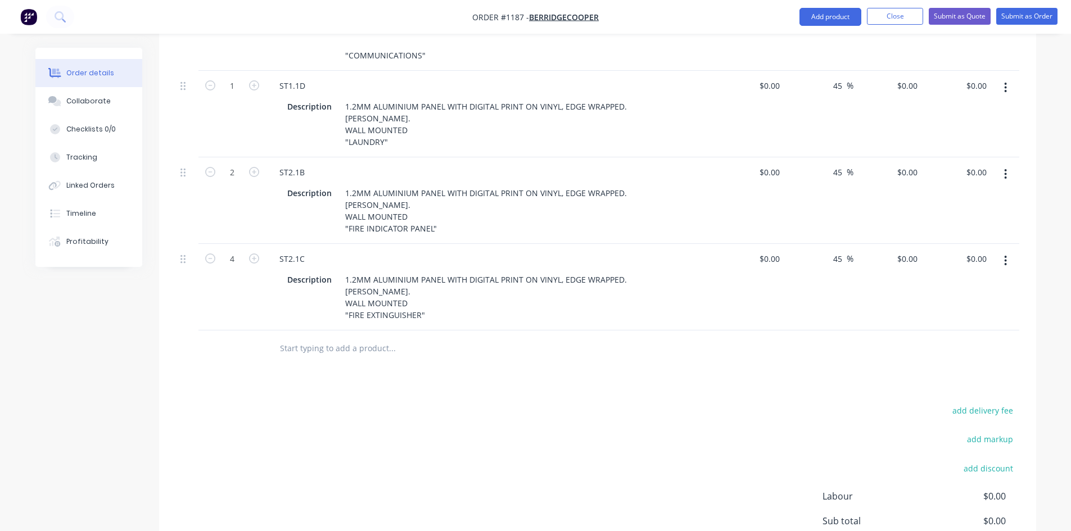
click at [1008, 251] on button "button" at bounding box center [1005, 261] width 26 height 20
click at [978, 305] on div "Duplicate" at bounding box center [965, 313] width 87 height 16
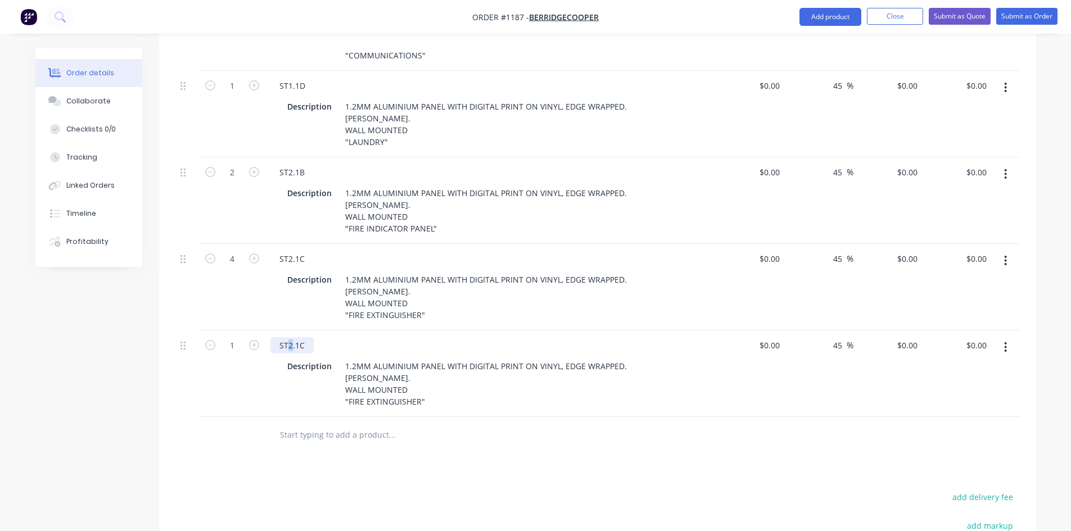
click at [290, 337] on div "ST2.1C" at bounding box center [291, 345] width 43 height 16
drag, startPoint x: 298, startPoint y: 313, endPoint x: 313, endPoint y: 314, distance: 15.2
click at [313, 337] on div "ST3.1C" at bounding box center [490, 345] width 441 height 16
click at [494, 446] on div "Products Show / Hide columns Add product Qty Cost Markup Price Total 2 ST1.1A D…" at bounding box center [597, 267] width 877 height 912
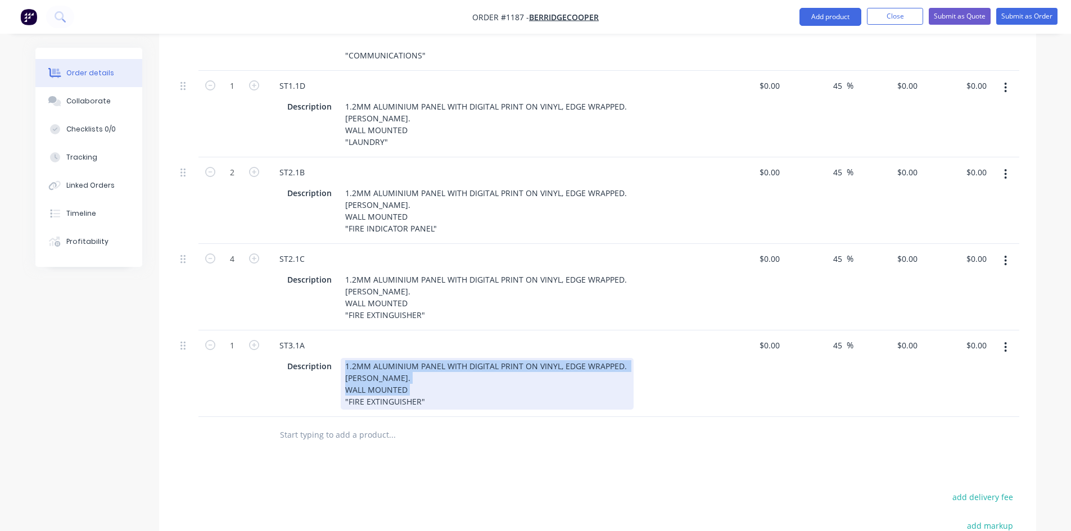
drag, startPoint x: 343, startPoint y: 333, endPoint x: 436, endPoint y: 361, distance: 96.4
click at [436, 361] on div "1.2MM ALUMINIUM PANEL WITH DIGITAL PRINT ON VINYL, EDGE WRAPPED. [PERSON_NAME].…" at bounding box center [487, 384] width 293 height 52
paste div
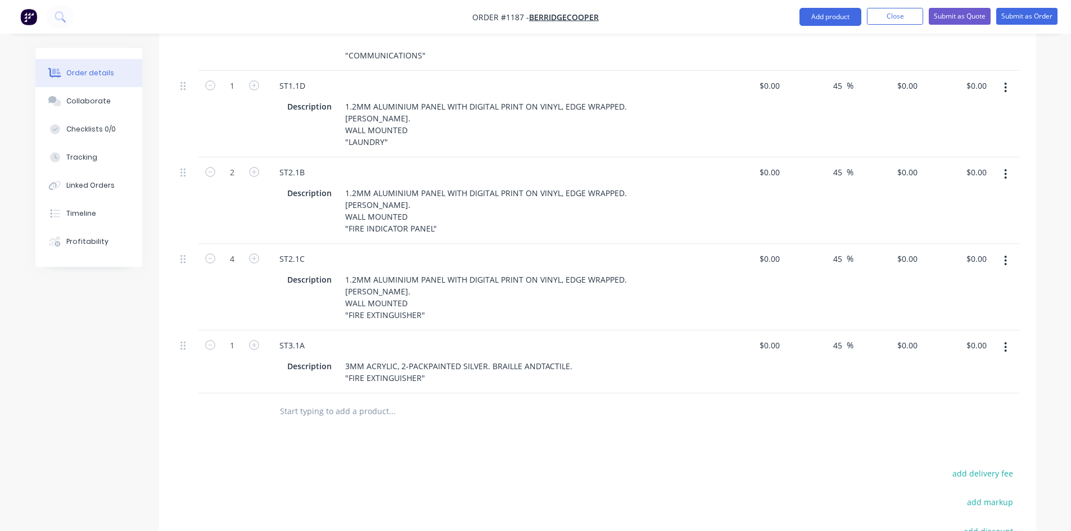
click at [399, 358] on div "3MM ACRYLIC, 2-PACKPAINTED SILVER. BRAILLE ANDTACTILE. "FIRE EXTINGUISHER"" at bounding box center [459, 372] width 236 height 28
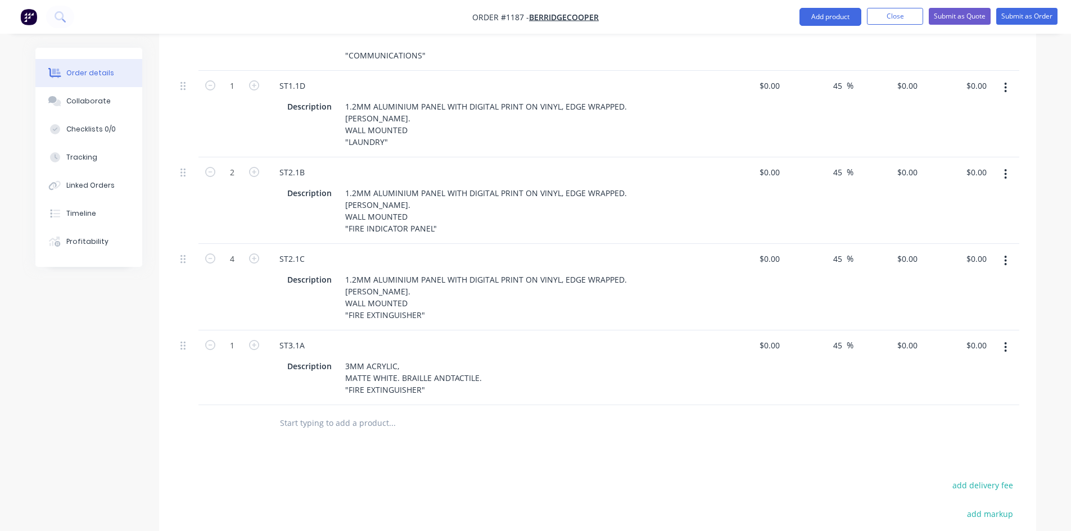
click at [494, 412] on input "text" at bounding box center [391, 423] width 225 height 22
click at [447, 358] on div "3MM ACRYLIC, MATTE WHITE. BRAILLE ANDTACTILE. "FIRE EXTINGUISHER"" at bounding box center [414, 378] width 146 height 40
click at [399, 358] on div "3MM ACRYLIC, MATTE WHITE. BRAILLE AND TACTILE. "FIRE EXTINGUISHER"" at bounding box center [415, 378] width 148 height 40
click at [438, 430] on div "Products Show / Hide columns Add product Qty Cost Markup Price Total 2 ST1.1A D…" at bounding box center [597, 267] width 877 height 912
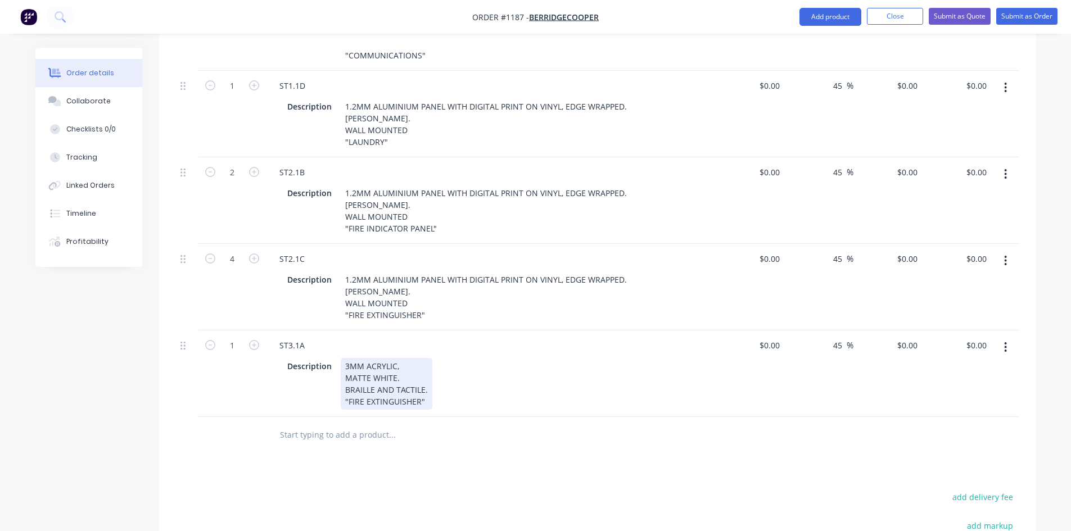
click at [429, 358] on div "3MM ACRYLIC, MATTE WHITE. BRAILLE AND TACTILE. "FIRE EXTINGUISHER"" at bounding box center [387, 384] width 92 height 52
click at [454, 440] on div "Products Show / Hide columns Add product Qty Cost Markup Price Total 2 ST1.1A D…" at bounding box center [597, 267] width 877 height 912
drag, startPoint x: 347, startPoint y: 374, endPoint x: 418, endPoint y: 374, distance: 70.3
click at [418, 374] on div "3MM ACRYLIC, MATTE WHITE. BRAILLE AND TACTILE. "FIRE EXTINGUISHER"" at bounding box center [387, 384] width 92 height 52
click at [587, 451] on div "Products Show / Hide columns Add product Qty Cost Markup Price Total 2 ST1.1A D…" at bounding box center [597, 267] width 877 height 912
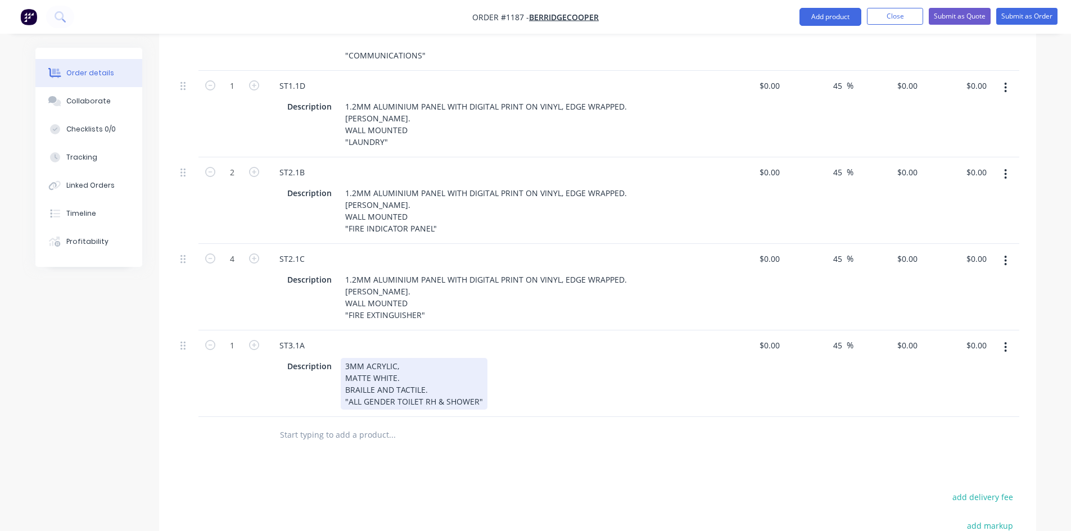
click at [413, 358] on div "3MM ACRYLIC, MATTE WHITE. BRAILLE AND TACTILE. "ALL GENDER TOILET RH & SHOWER"" at bounding box center [414, 384] width 147 height 52
click at [501, 424] on input "text" at bounding box center [391, 435] width 225 height 22
click at [252, 340] on icon "button" at bounding box center [254, 345] width 10 height 10
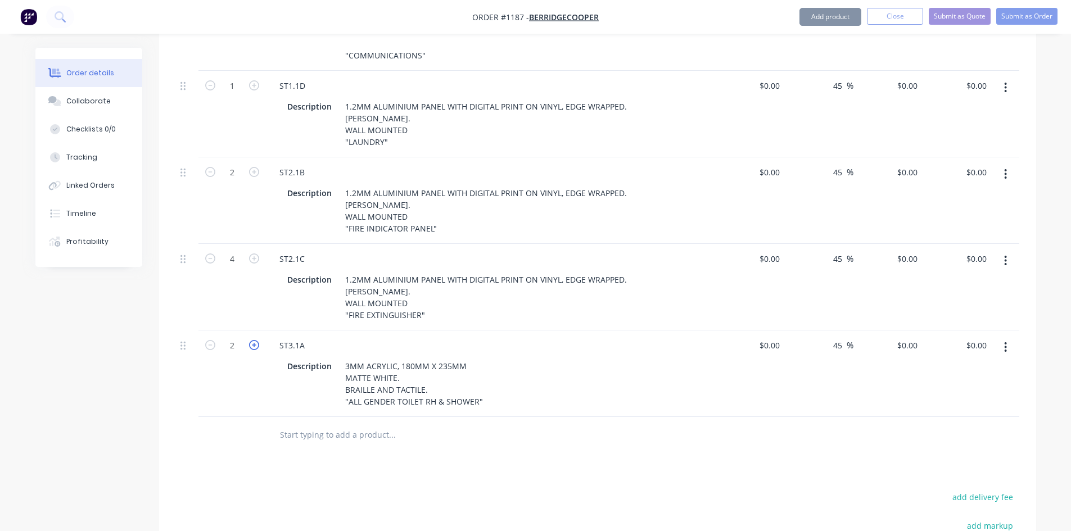
click at [252, 340] on icon "button" at bounding box center [254, 345] width 10 height 10
type input "3"
click at [490, 447] on div "Products Show / Hide columns Add product Qty Cost Markup Price Total 2 ST1.1A D…" at bounding box center [597, 267] width 877 height 912
click at [1004, 341] on icon "button" at bounding box center [1005, 347] width 3 height 12
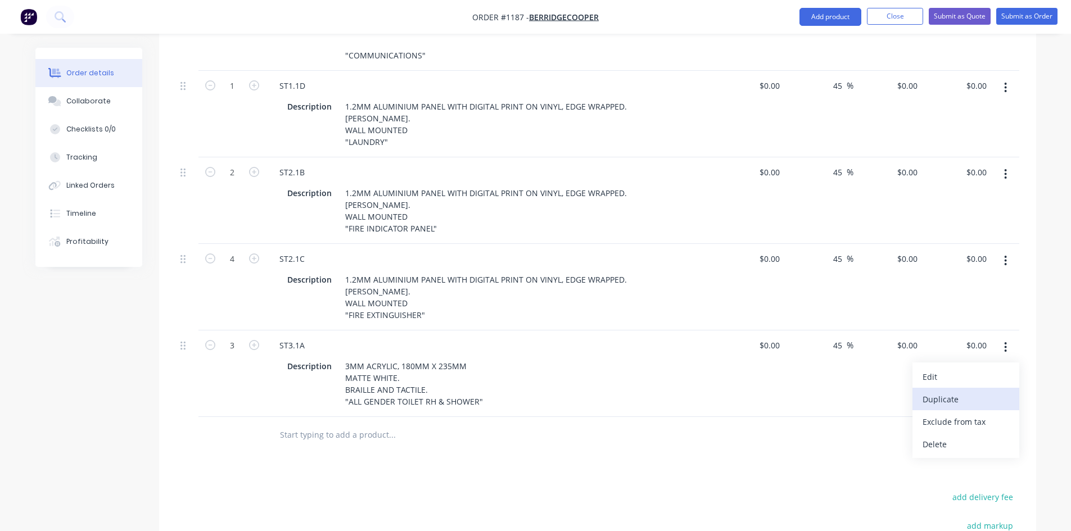
click at [959, 391] on div "Duplicate" at bounding box center [965, 399] width 87 height 16
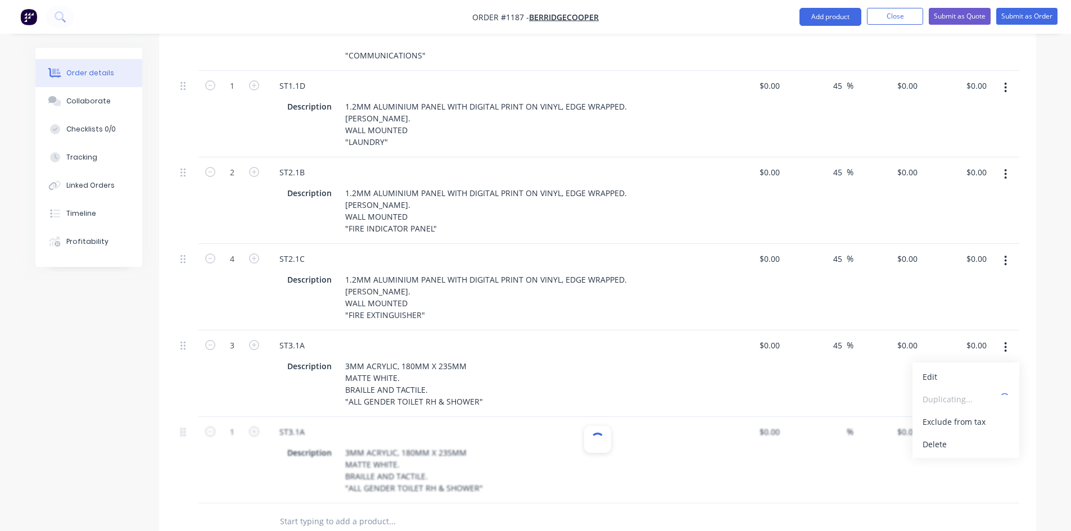
type input "45"
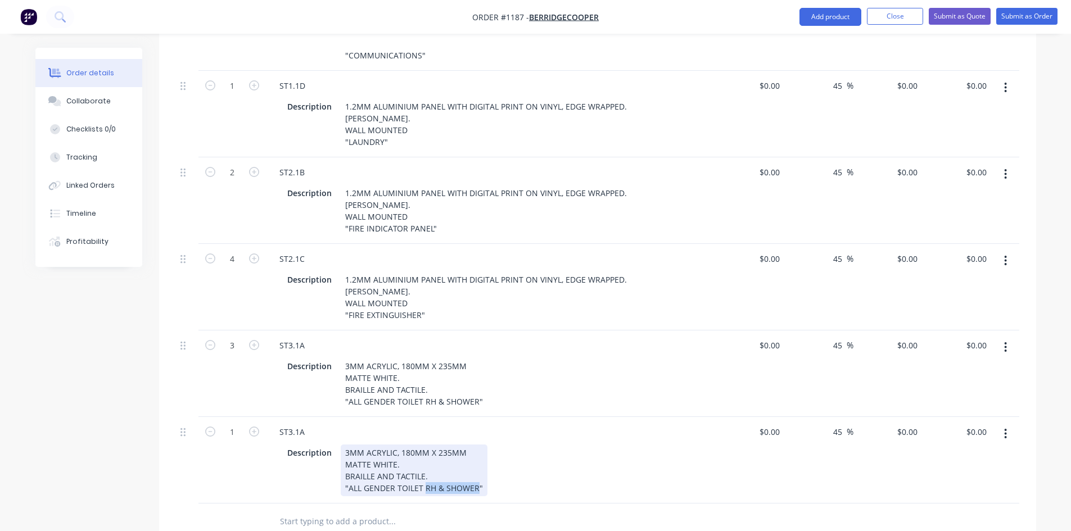
drag, startPoint x: 423, startPoint y: 455, endPoint x: 474, endPoint y: 460, distance: 51.3
click at [474, 460] on div "3MM ACRYLIC, 180MM X 235MM MATTE WHITE. BRAILLE AND TACTILE. "ALL GENDER TOILET…" at bounding box center [414, 471] width 147 height 52
click at [487, 504] on div at bounding box center [468, 522] width 405 height 37
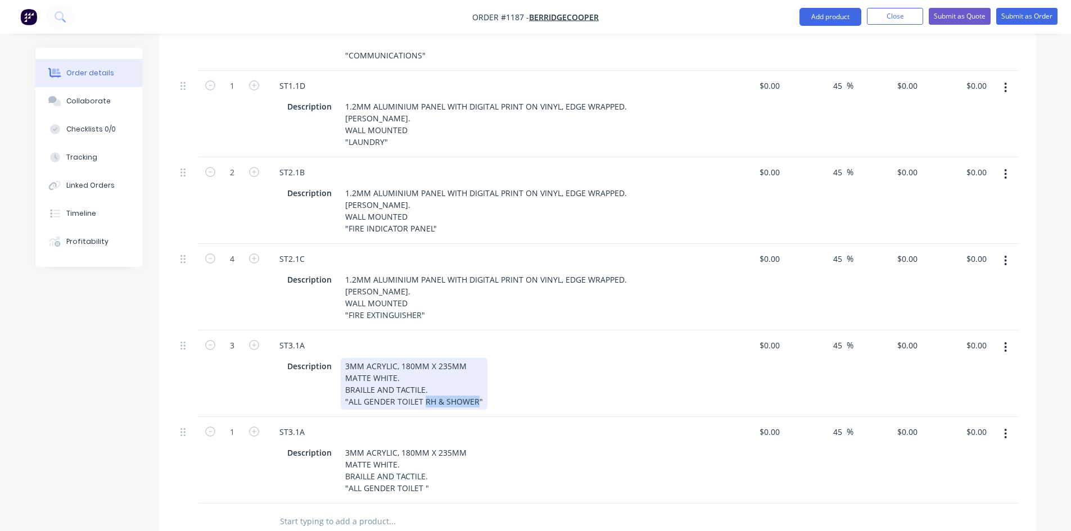
drag, startPoint x: 422, startPoint y: 369, endPoint x: 473, endPoint y: 375, distance: 51.6
click at [473, 375] on div "3MM ACRYLIC, 180MM X 235MM MATTE WHITE. BRAILLE AND TACTILE. "ALL GENDER TOILET…" at bounding box center [414, 384] width 147 height 52
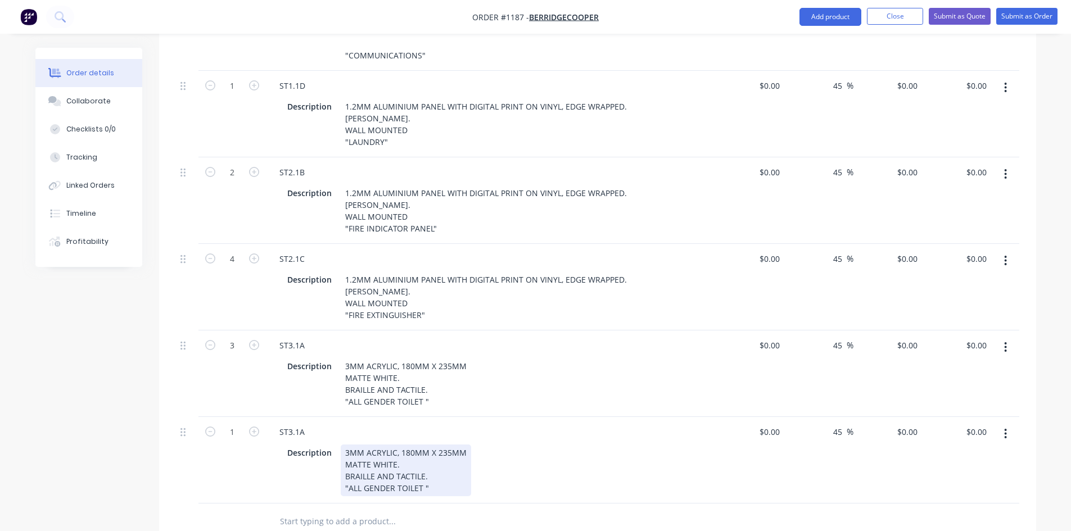
click at [522, 461] on div "Description 3MM ACRYLIC, 180MM X 235MM MATTE WHITE. BRAILLE AND TACTILE. "ALL G…" at bounding box center [488, 471] width 411 height 52
drag, startPoint x: 300, startPoint y: 402, endPoint x: 307, endPoint y: 402, distance: 7.3
click at [307, 424] on div "ST3.1A" at bounding box center [291, 432] width 43 height 16
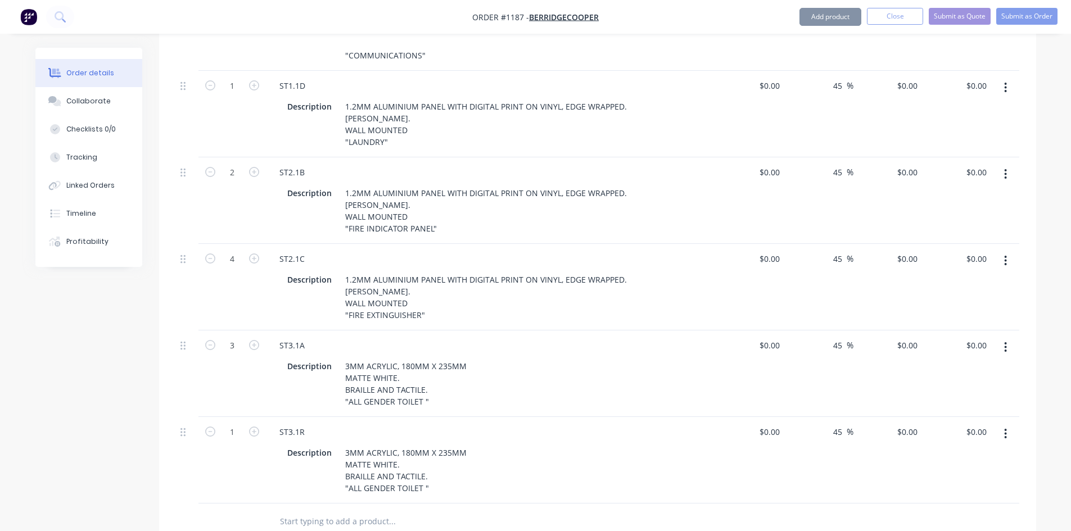
click at [554, 464] on div "Description 3MM ACRYLIC, 180MM X 235MM MATTE WHITE. BRAILLE AND TACTILE. "ALL G…" at bounding box center [488, 471] width 411 height 52
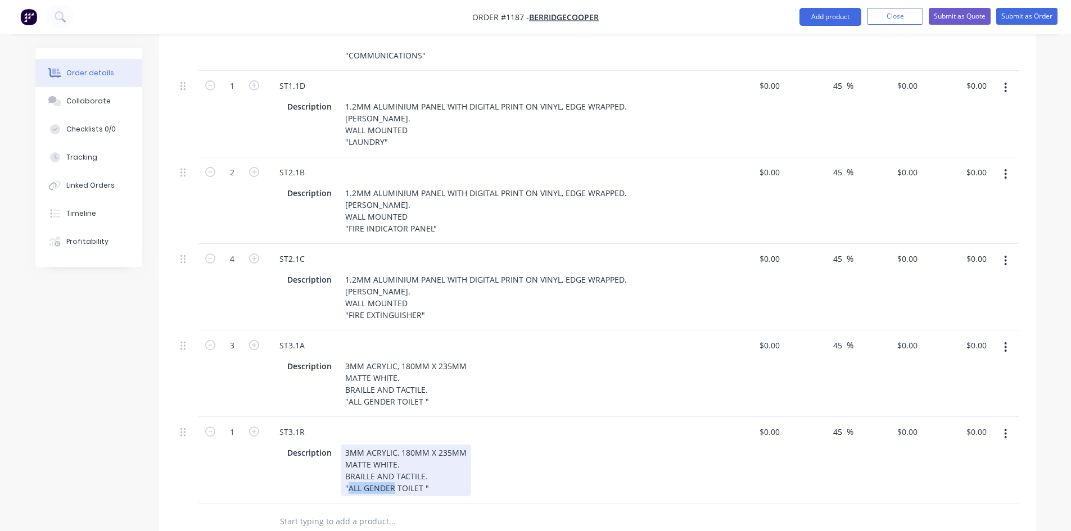
drag, startPoint x: 347, startPoint y: 458, endPoint x: 392, endPoint y: 459, distance: 44.4
click at [392, 459] on div "3MM ACRYLIC, 180MM X 235MM MATTE WHITE. BRAILLE AND TACTILE. "ALL GENDER TOILET…" at bounding box center [406, 471] width 130 height 52
click at [623, 510] on div at bounding box center [468, 521] width 396 height 22
click at [571, 510] on div at bounding box center [438, 521] width 337 height 22
click at [1006, 428] on icon "button" at bounding box center [1005, 434] width 3 height 12
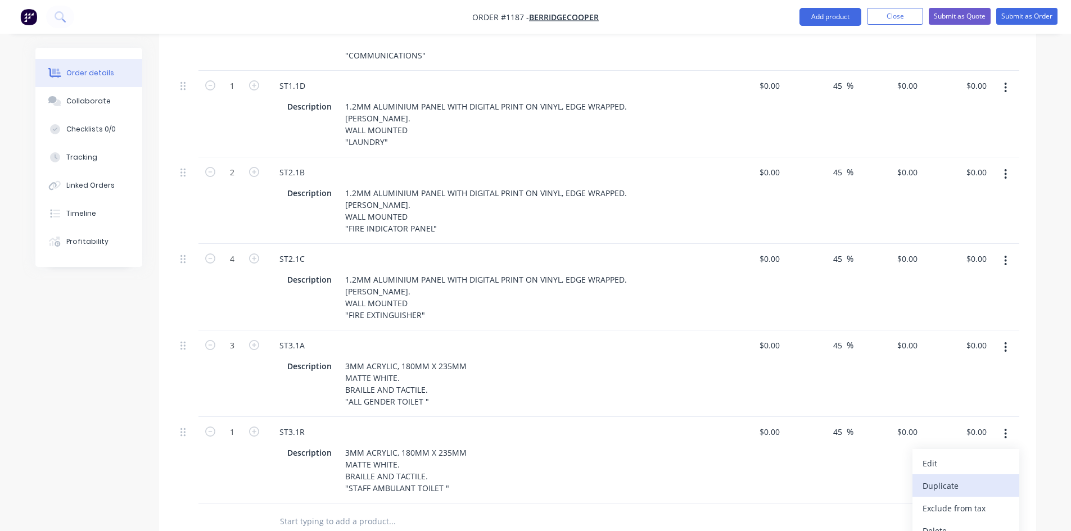
click at [980, 478] on div "Duplicate" at bounding box center [965, 486] width 87 height 16
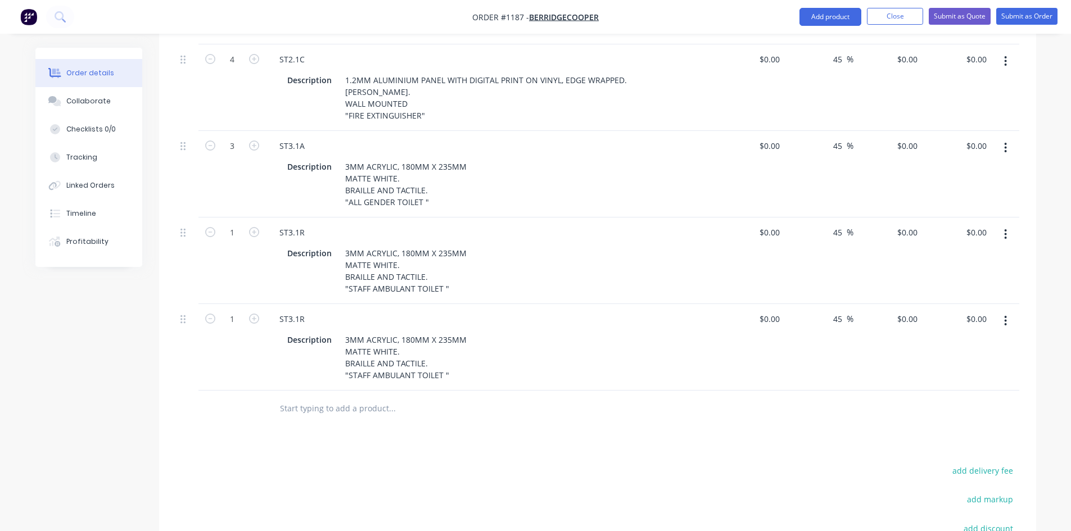
scroll to position [858, 0]
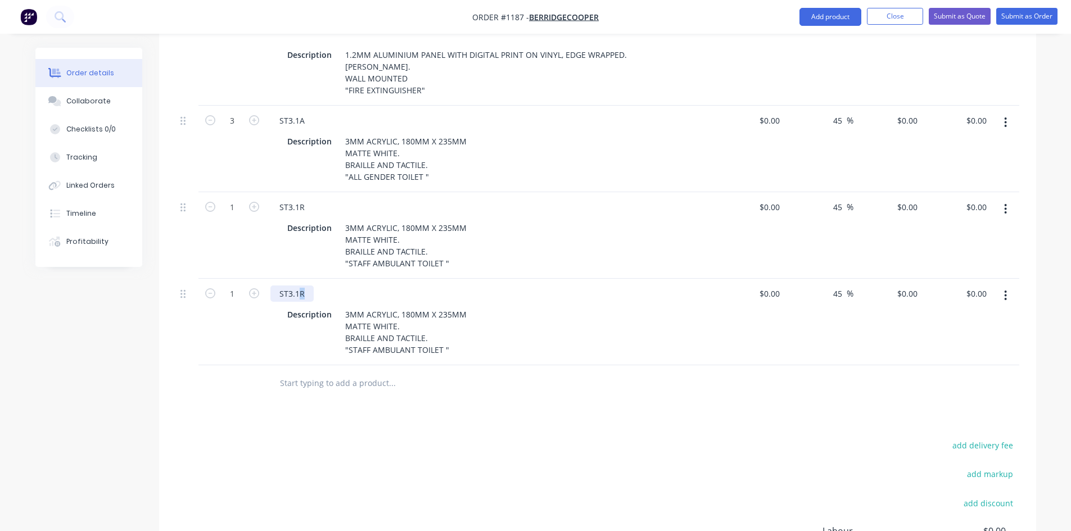
drag, startPoint x: 297, startPoint y: 263, endPoint x: 320, endPoint y: 265, distance: 23.1
click at [319, 286] on div "ST3.1R" at bounding box center [490, 294] width 441 height 16
drag, startPoint x: 370, startPoint y: 320, endPoint x: 414, endPoint y: 324, distance: 44.0
click at [414, 324] on div "3MM ACRYLIC, 180MM X 235MM MATTE WHITE. BRAILLE AND TACTILE. "STAFF AMBULANT TO…" at bounding box center [406, 332] width 130 height 52
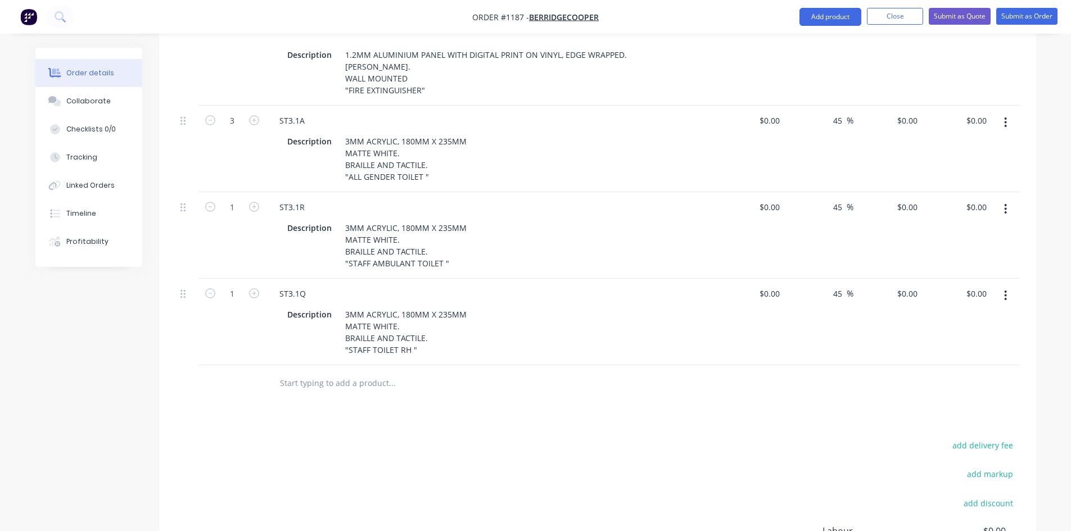
click at [461, 381] on div "Products Show / Hide columns Add product Qty Cost Markup Price Total 2 ST1.1A D…" at bounding box center [597, 128] width 877 height 1085
click at [1009, 286] on button "button" at bounding box center [1005, 296] width 26 height 20
click at [978, 340] on div "Duplicate" at bounding box center [965, 348] width 87 height 16
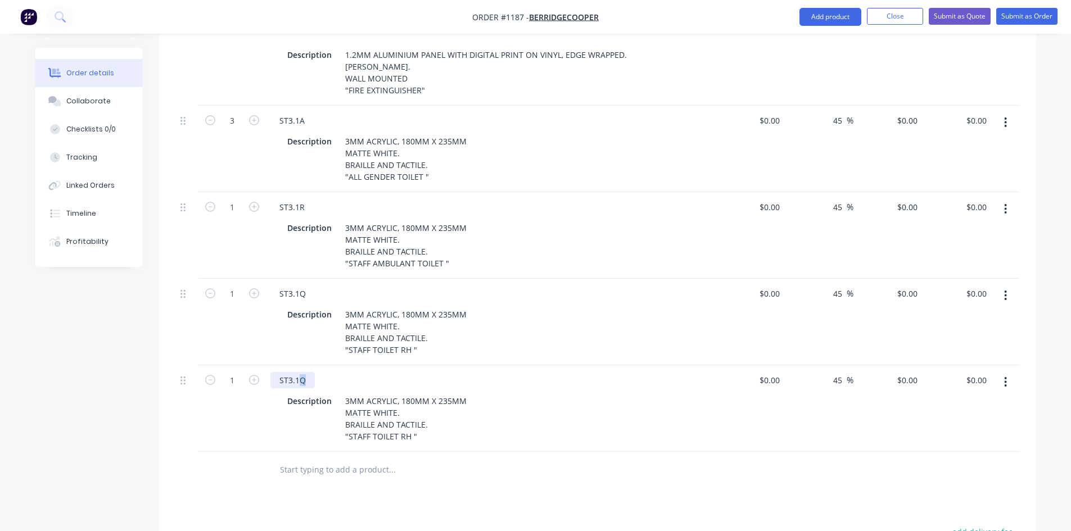
drag, startPoint x: 298, startPoint y: 346, endPoint x: 307, endPoint y: 349, distance: 9.4
click at [307, 372] on div "ST3.1Q" at bounding box center [292, 380] width 44 height 16
click at [291, 372] on div "ST3.1A" at bounding box center [291, 380] width 43 height 16
click at [557, 452] on div at bounding box center [468, 470] width 405 height 37
click at [550, 452] on div at bounding box center [468, 470] width 405 height 37
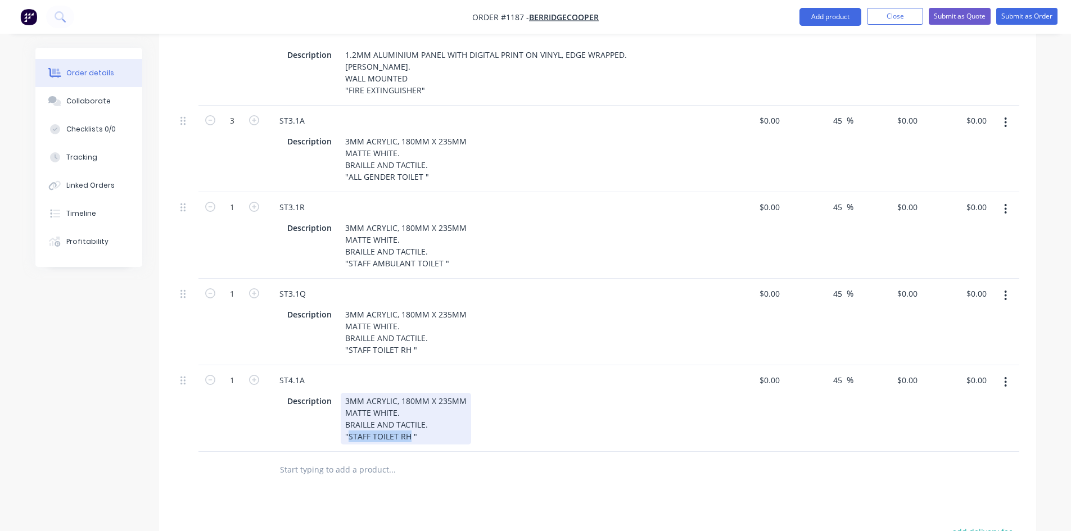
drag, startPoint x: 350, startPoint y: 404, endPoint x: 406, endPoint y: 409, distance: 55.9
click at [406, 409] on div "3MM ACRYLIC, 180MM X 235MM MATTE WHITE. BRAILLE AND TACTILE. "STAFF TOILET RH "" at bounding box center [406, 419] width 130 height 52
click at [503, 452] on div at bounding box center [468, 470] width 405 height 37
drag, startPoint x: 433, startPoint y: 370, endPoint x: 448, endPoint y: 374, distance: 15.1
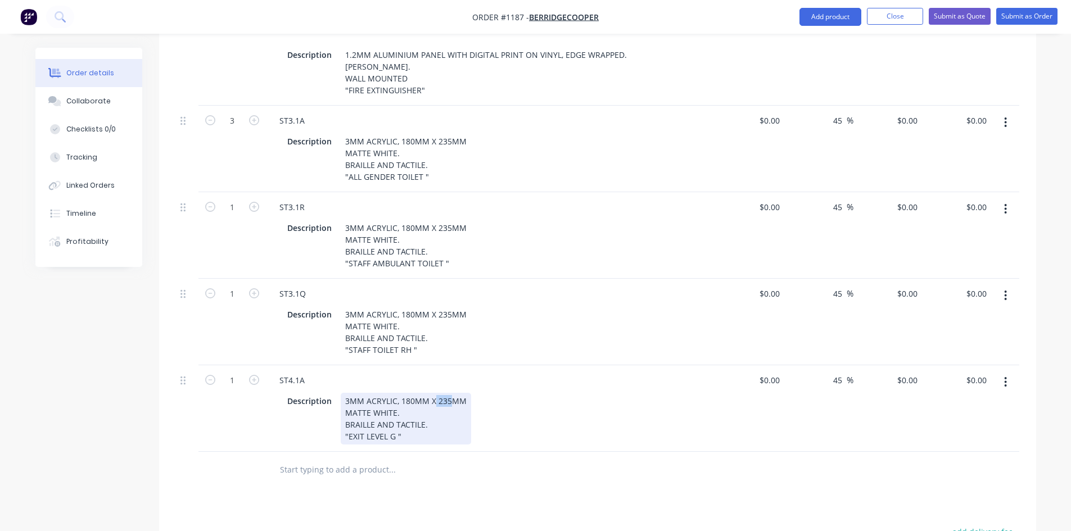
click at [450, 393] on div "3MM ACRYLIC, 180MM X 235MM MATTE WHITE. BRAILLE AND TACTILE. "EXIT LEVEL G "" at bounding box center [406, 419] width 130 height 52
click at [604, 465] on div "Products Show / Hide columns Add product Qty Cost Markup Price Total 2 ST1.1A D…" at bounding box center [597, 172] width 877 height 1172
click at [636, 476] on div "Products Show / Hide columns Add product Qty Cost Markup Price Total 2 ST1.1A D…" at bounding box center [597, 172] width 877 height 1172
click at [594, 459] on div at bounding box center [438, 470] width 337 height 22
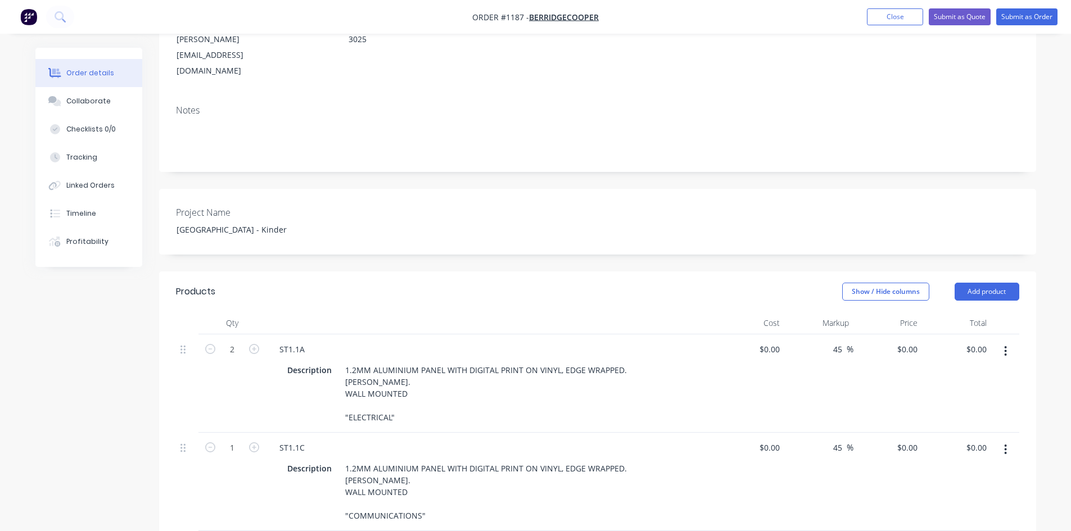
scroll to position [225, 0]
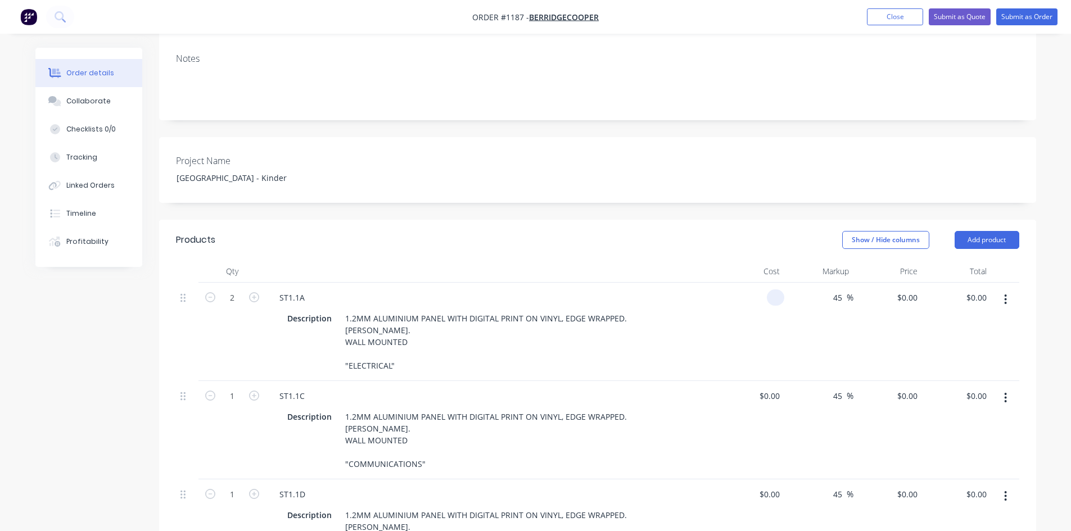
click at [773, 289] on input at bounding box center [777, 297] width 13 height 16
type input "$9.00"
type input "$13.05"
type input "$26.10"
click at [785, 301] on div "45 45 %" at bounding box center [818, 332] width 69 height 98
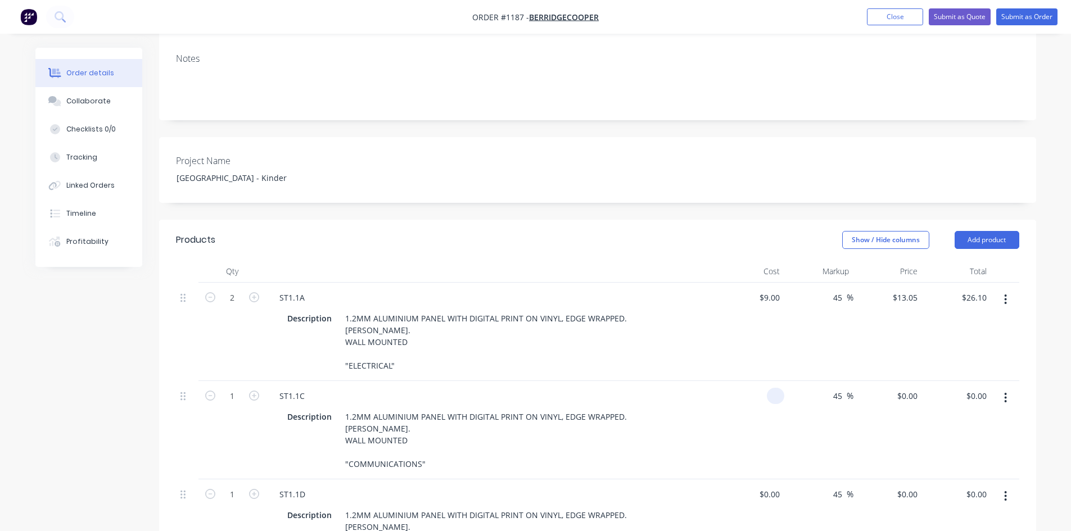
click at [771, 388] on input at bounding box center [777, 396] width 13 height 16
type input "$9.00"
type input "$13.05"
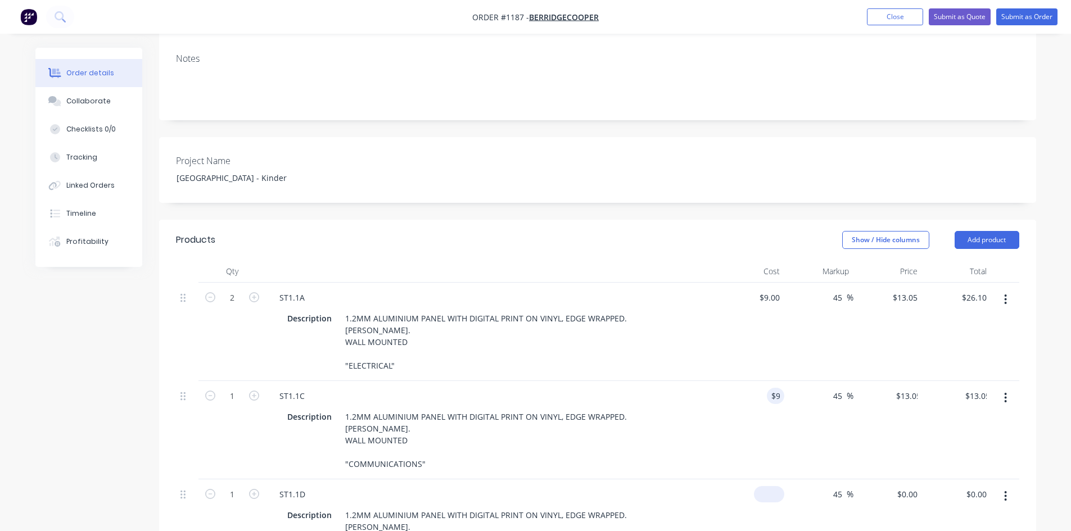
click at [775, 486] on input at bounding box center [771, 494] width 26 height 16
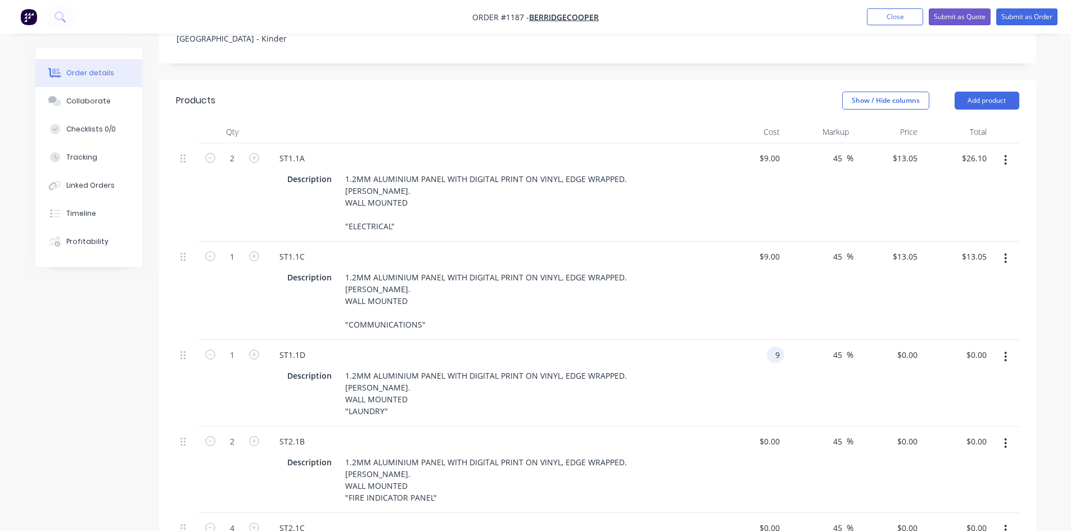
scroll to position [393, 0]
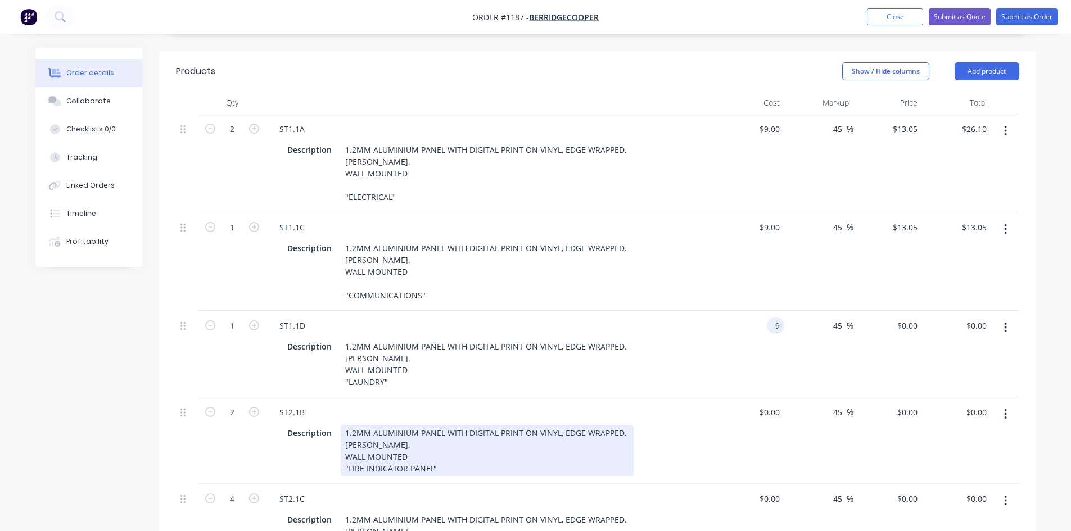
type input "$9.00"
type input "$13.05"
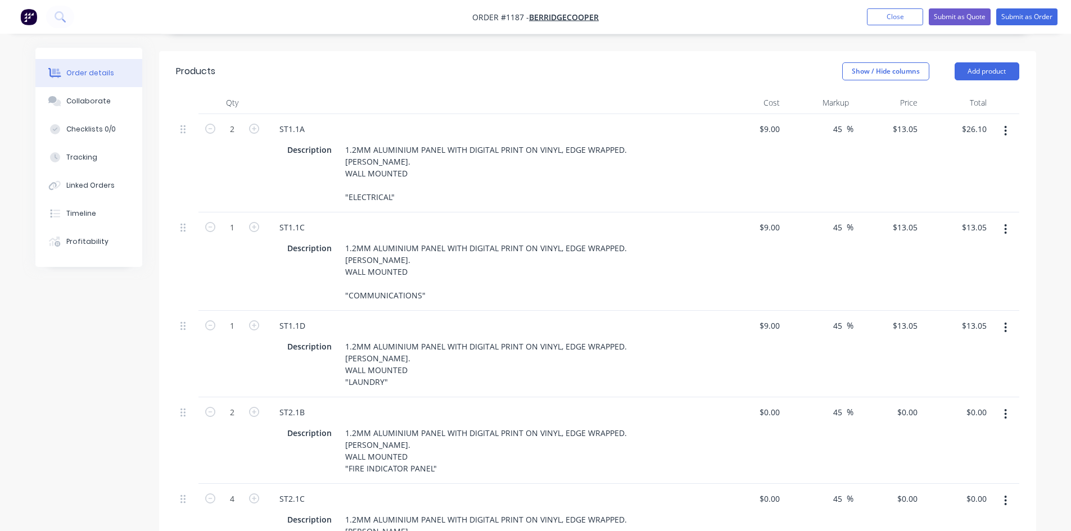
click at [638, 437] on div "Description 1.2MM ALUMINIUM PANEL WITH DIGITAL PRINT ON VINYL, EDGE WRAPPED. [P…" at bounding box center [488, 451] width 411 height 52
click at [769, 404] on div "$0.00" at bounding box center [769, 412] width 30 height 16
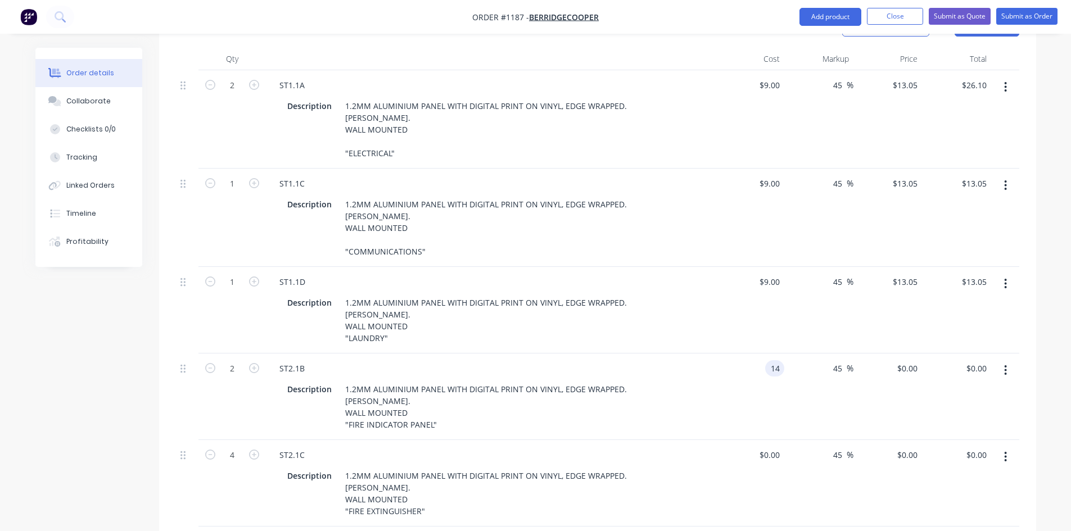
scroll to position [675, 0]
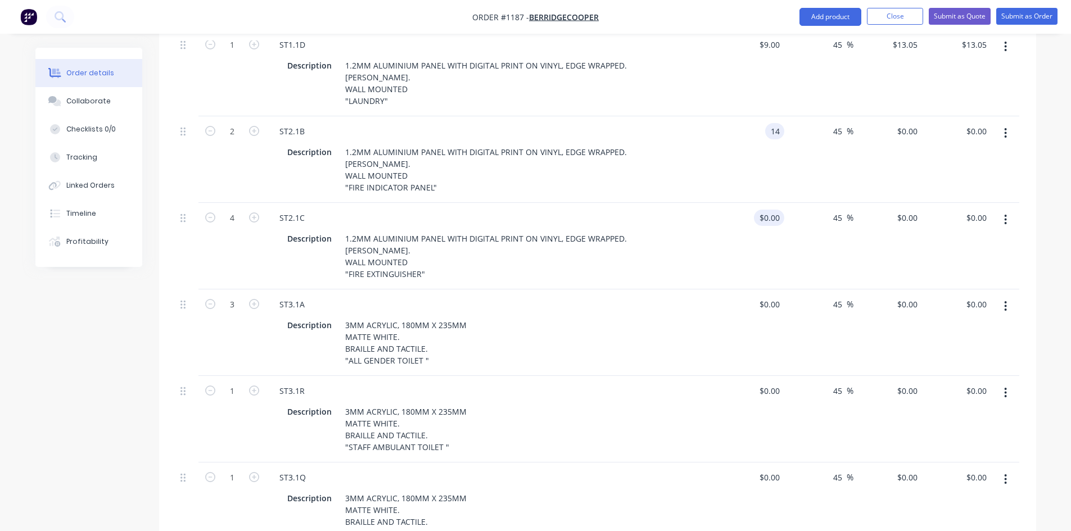
type input "$14.00"
type input "$20.30"
type input "$40.60"
click at [772, 210] on input at bounding box center [771, 218] width 26 height 16
type input "$14.00"
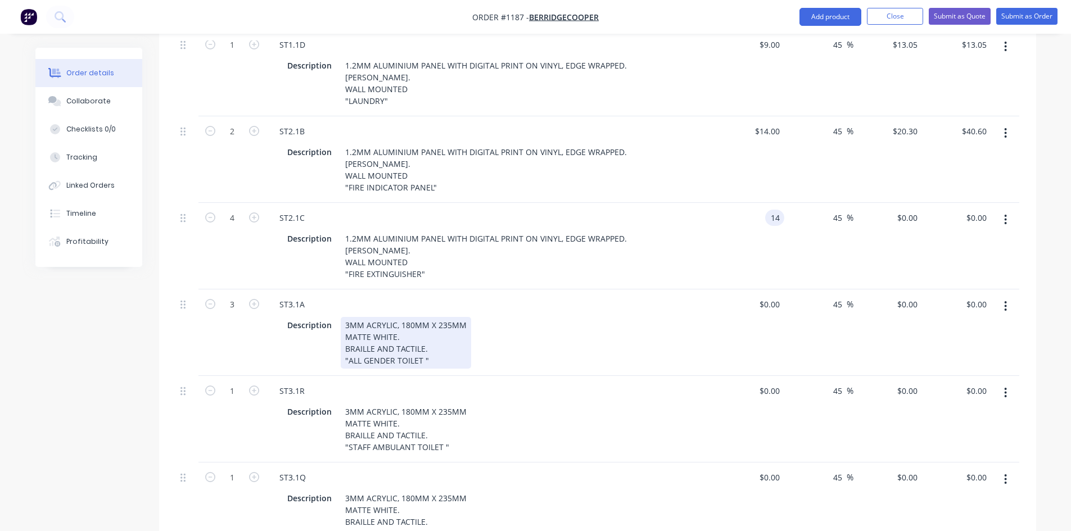
type input "$20.30"
type input "$81.20"
click at [569, 323] on div "Description 3MM ACRYLIC, 180MM X 235MM MATTE WHITE. BRAILLE AND TACTILE. "ALL G…" at bounding box center [488, 343] width 411 height 52
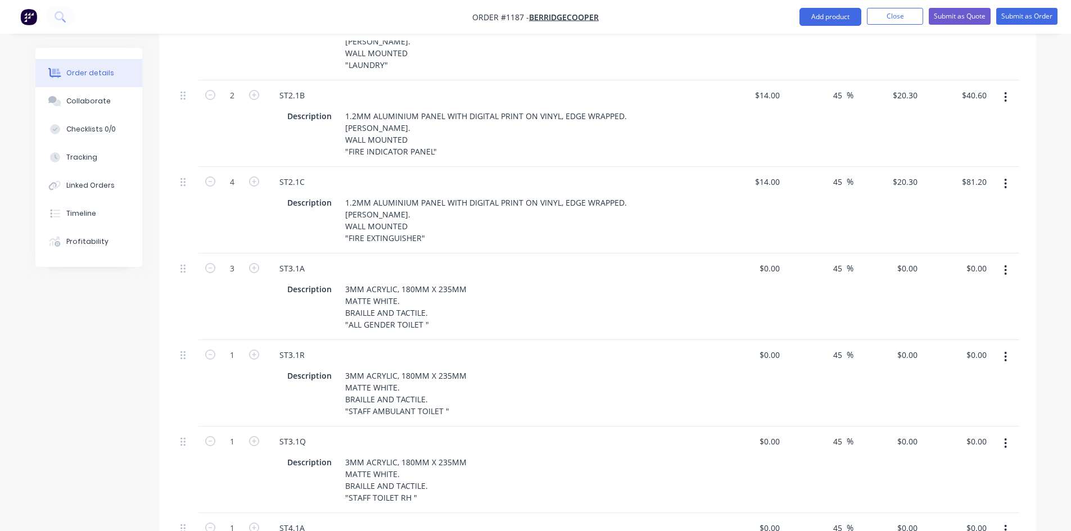
scroll to position [731, 0]
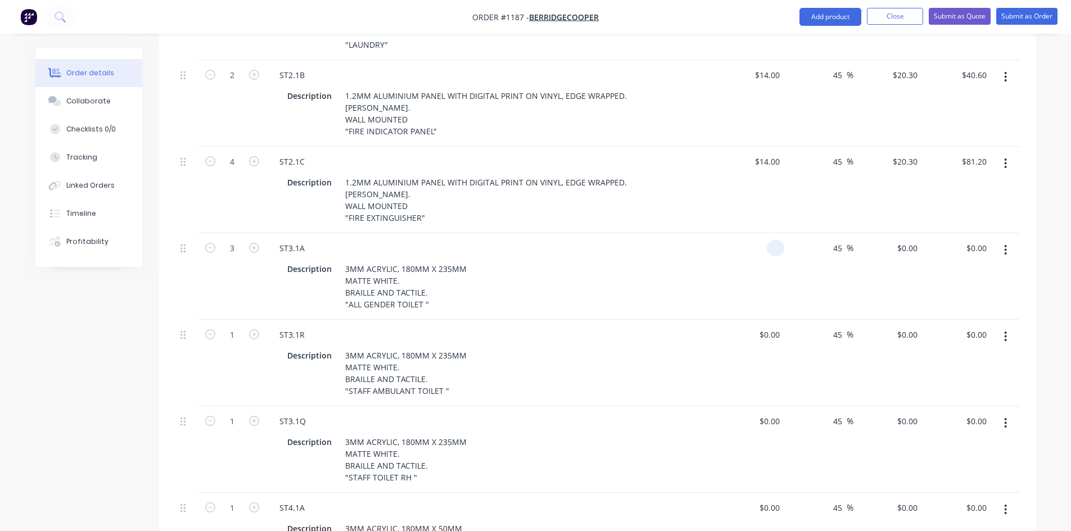
click at [768, 240] on div at bounding box center [775, 248] width 17 height 16
type input "$30.00"
type input "$43.50"
type input "$130.50"
click at [779, 266] on div "$30.00 30" at bounding box center [750, 276] width 69 height 87
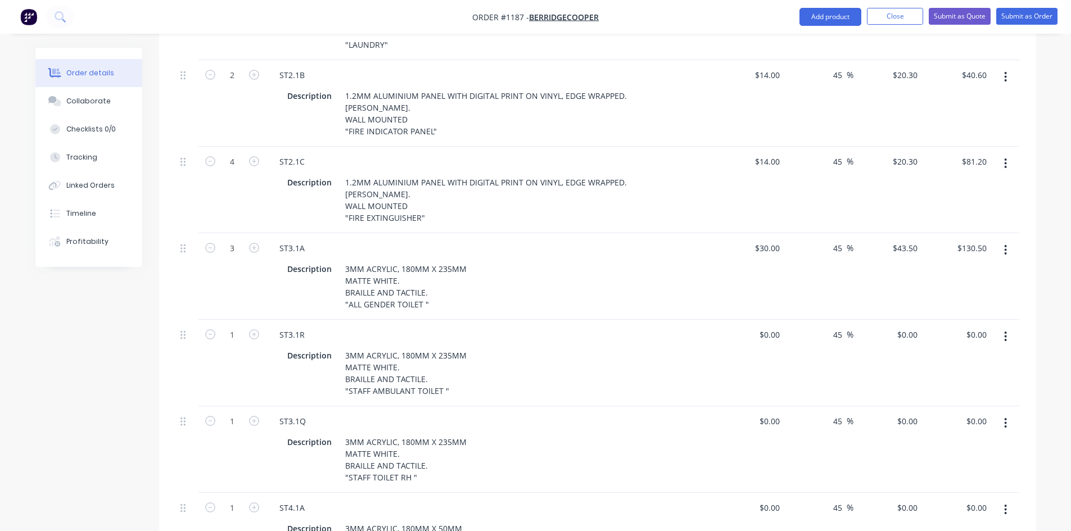
click at [783, 252] on div "$30.00 $30.00" at bounding box center [750, 276] width 69 height 87
type input "40"
type input "33.33"
type input "$40.00"
type input "$120.00"
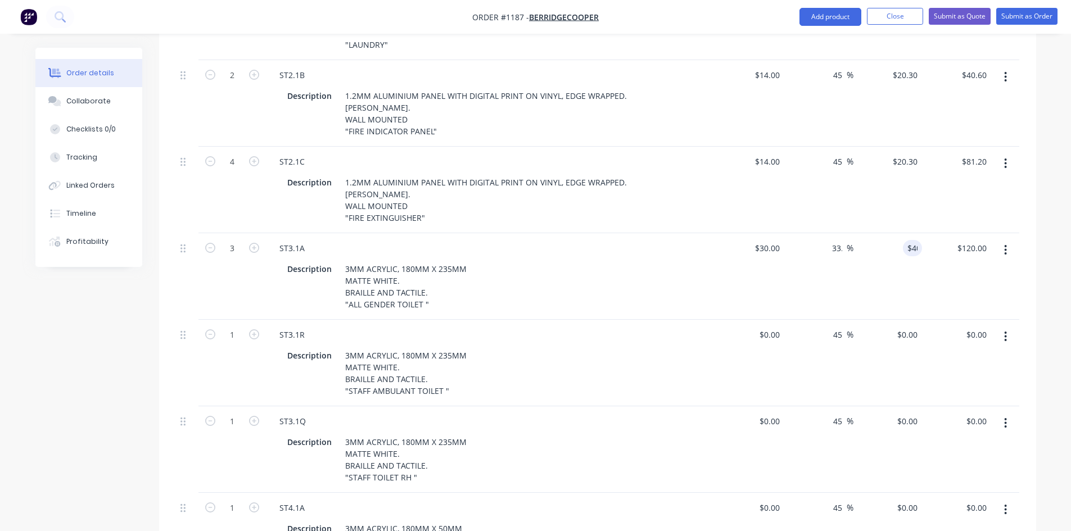
click at [686, 286] on div "ST3.1A Description 3MM ACRYLIC, 180MM X 235MM MATTE WHITE. BRAILLE AND TACTILE.…" at bounding box center [491, 276] width 450 height 87
drag, startPoint x: 903, startPoint y: 303, endPoint x: 923, endPoint y: 303, distance: 20.2
click at [923, 320] on div "1 ST3.1R Description 3MM ACRYLIC, 180MM X 235MM MATTE WHITE. BRAILLE AND TACTIL…" at bounding box center [597, 363] width 843 height 87
type input "$40.00"
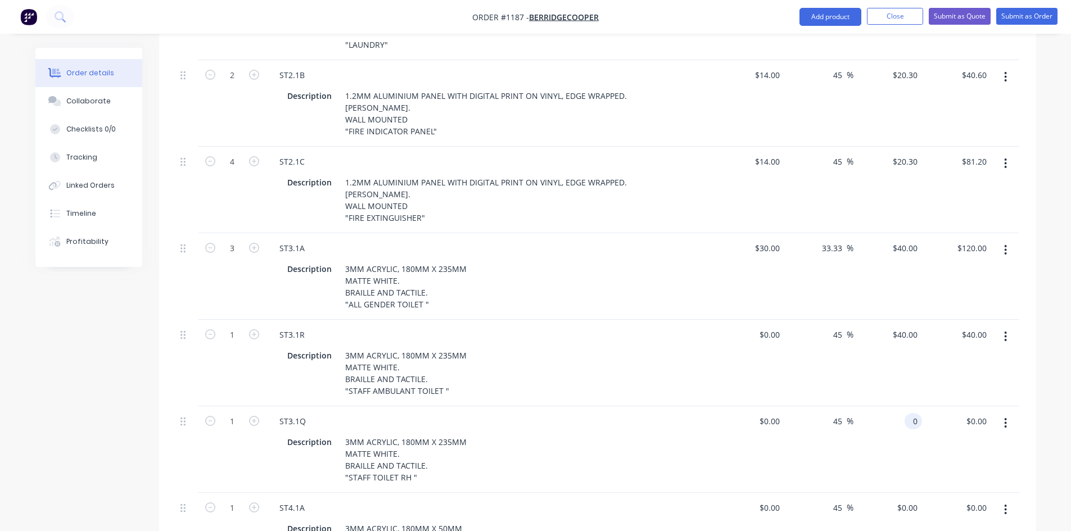
drag, startPoint x: 906, startPoint y: 387, endPoint x: 915, endPoint y: 386, distance: 8.5
click at [915, 413] on input "0" at bounding box center [915, 421] width 13 height 16
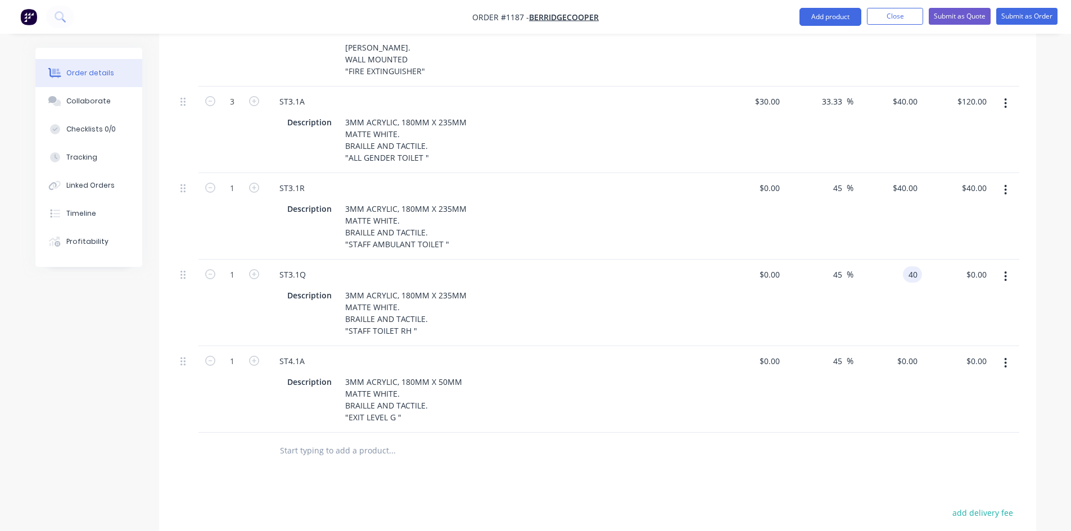
scroll to position [899, 0]
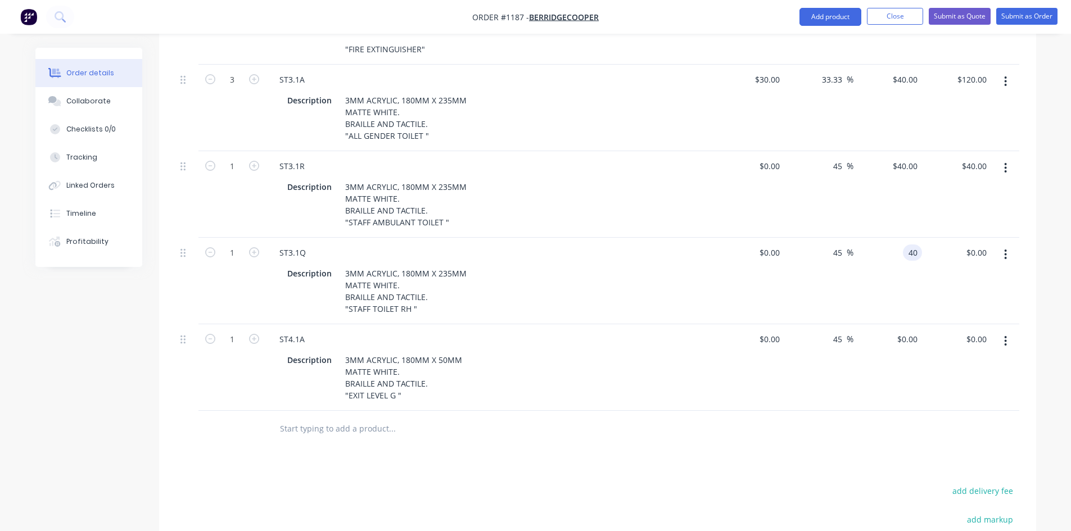
type input "$40.00"
click at [808, 411] on div at bounding box center [597, 429] width 843 height 37
drag, startPoint x: 902, startPoint y: 307, endPoint x: 916, endPoint y: 307, distance: 14.1
click at [916, 331] on input "0" at bounding box center [915, 339] width 13 height 16
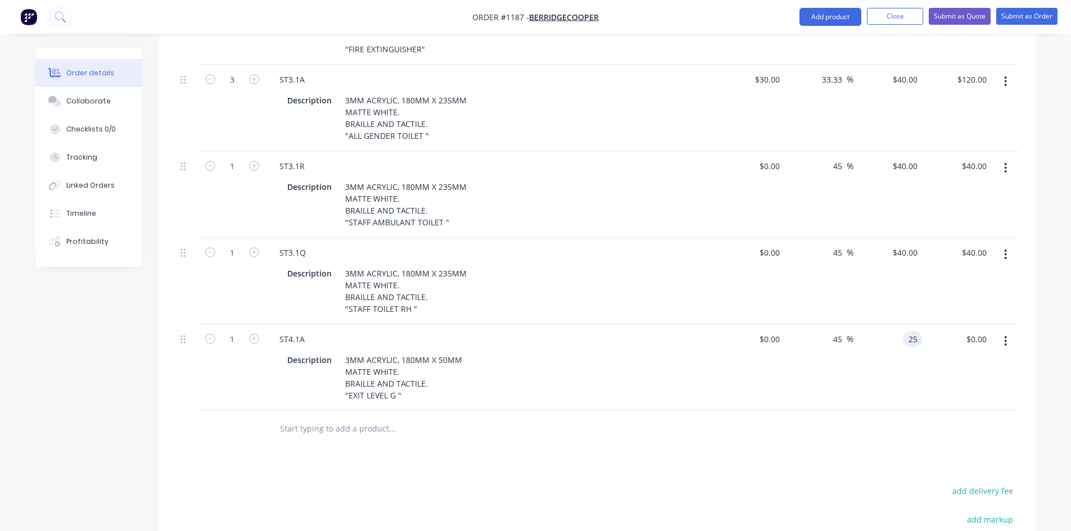
type input "$25.00"
click at [769, 434] on div "Products Show / Hide columns Add product Qty Cost Markup Price Total 2 ST1.1A D…" at bounding box center [597, 131] width 877 height 1172
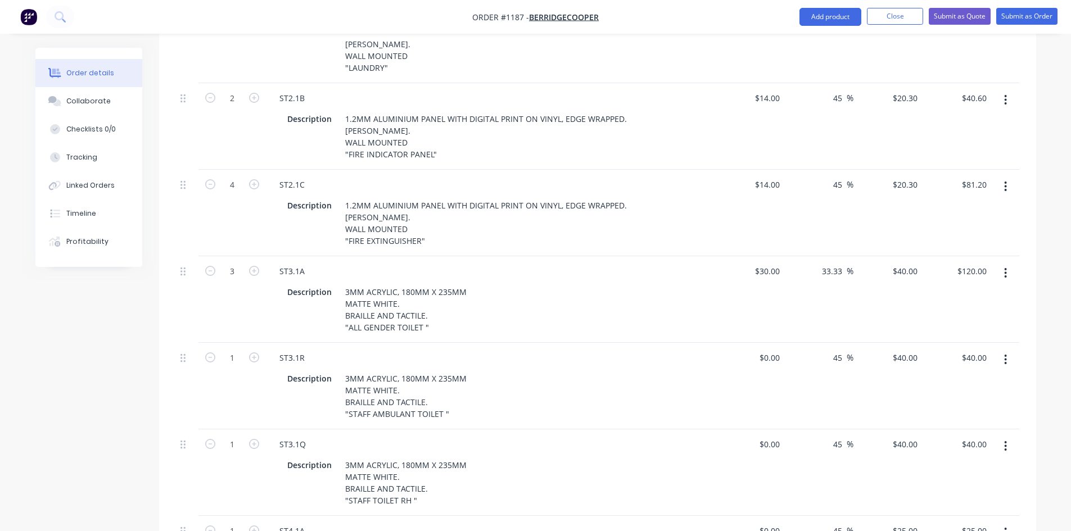
scroll to position [618, 0]
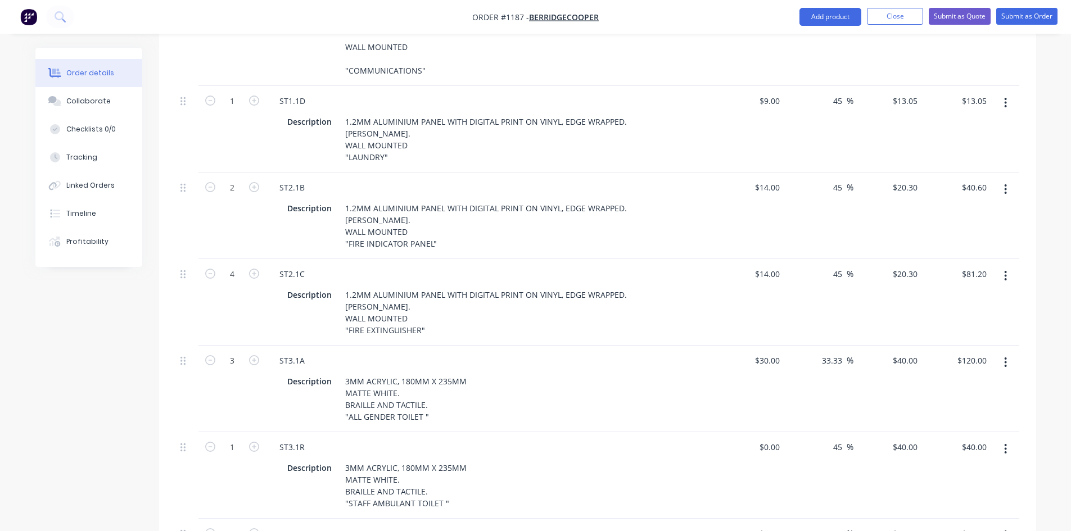
click at [663, 439] on div "ST3.1R" at bounding box center [490, 447] width 441 height 16
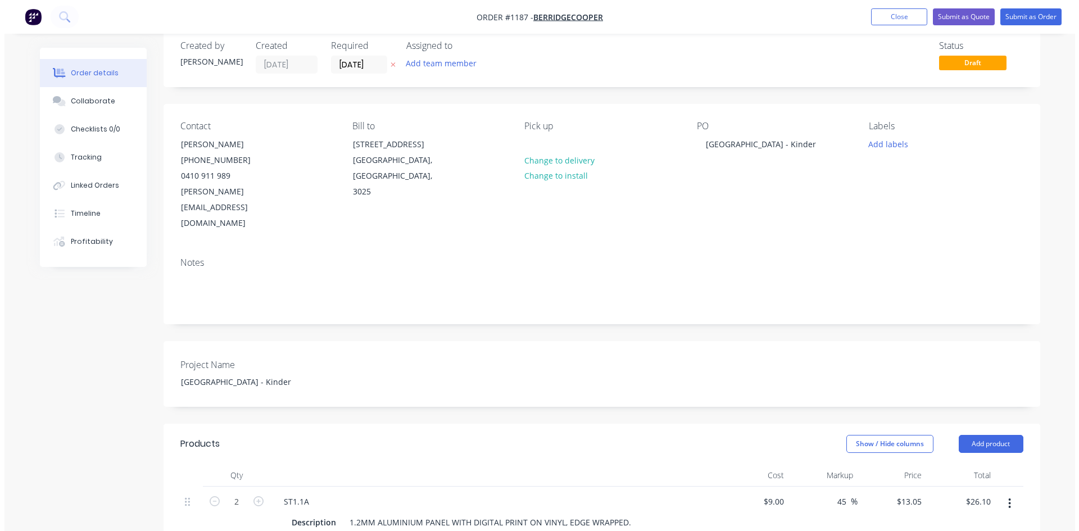
scroll to position [0, 0]
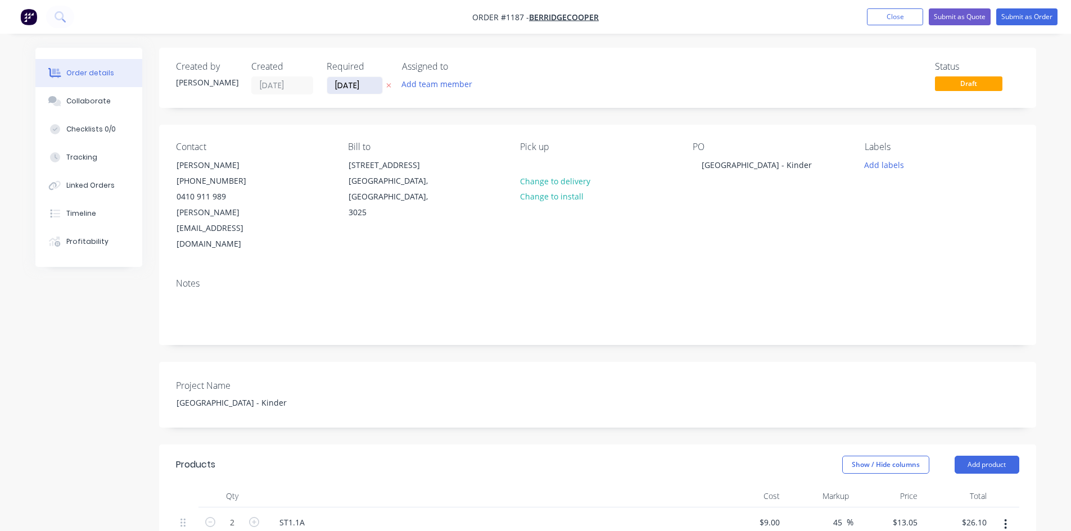
click at [366, 88] on input "[DATE]" at bounding box center [354, 85] width 55 height 17
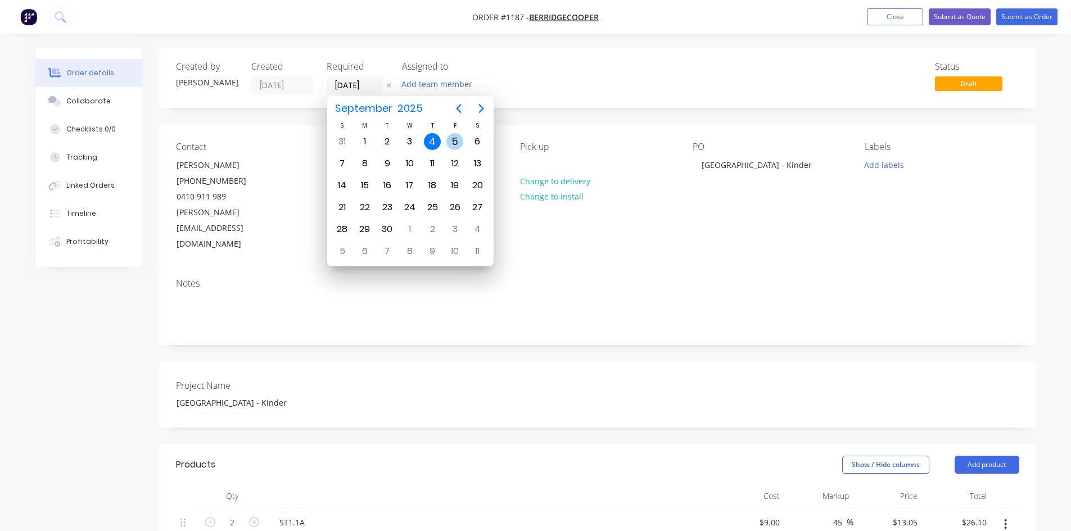
click at [459, 145] on div "5" at bounding box center [454, 141] width 17 height 17
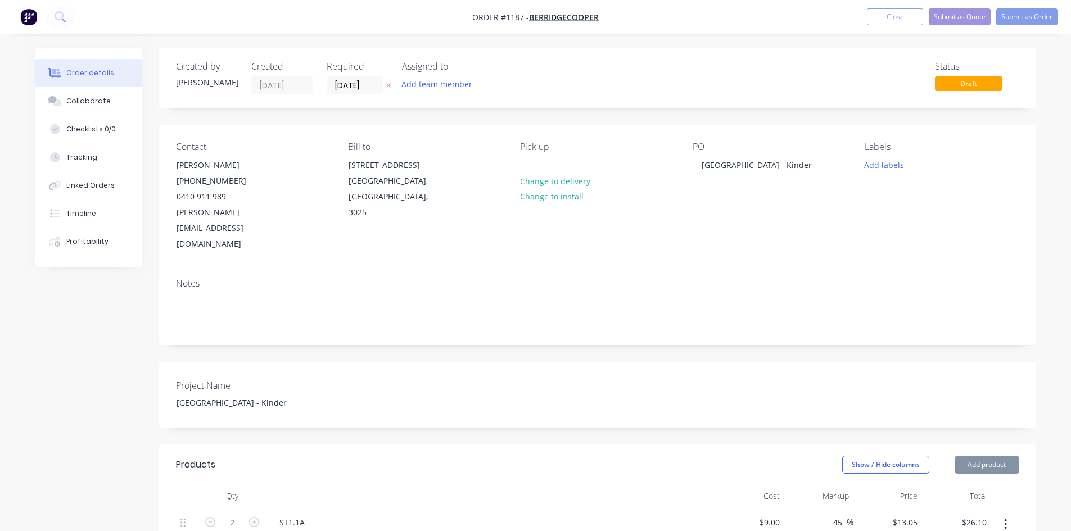
type input "[DATE]"
click at [1030, 20] on button "Submit as Order" at bounding box center [1026, 16] width 61 height 17
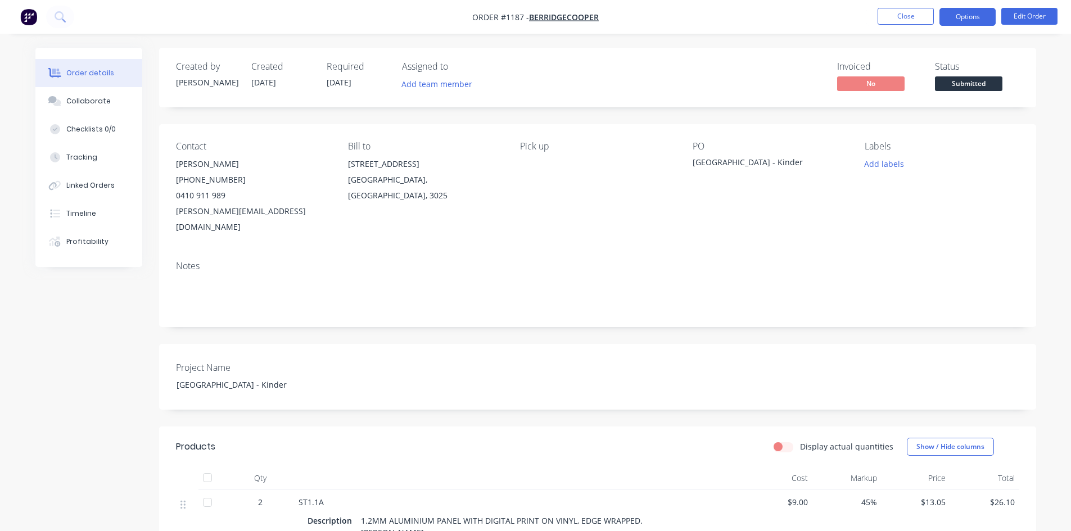
click at [976, 19] on button "Options" at bounding box center [967, 17] width 56 height 18
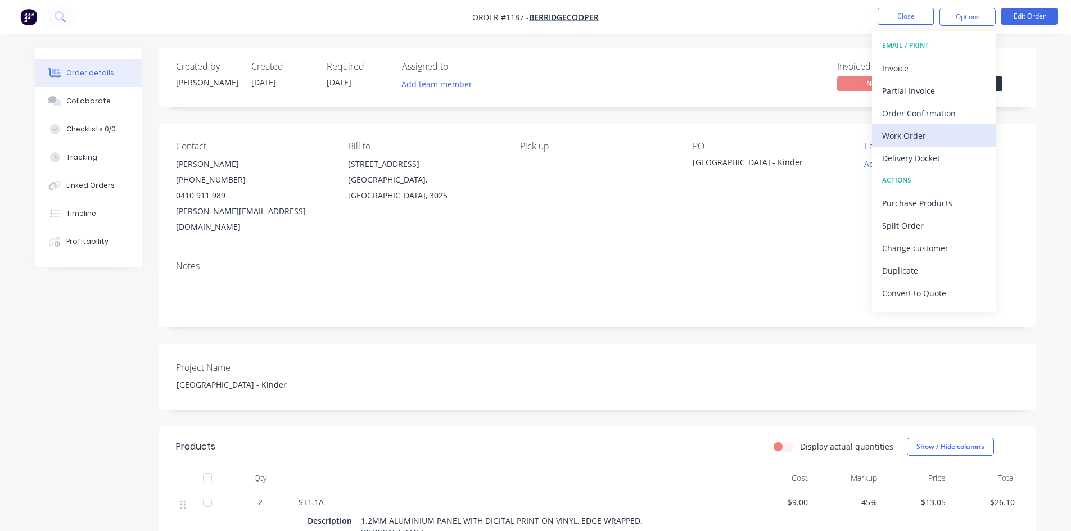
click at [927, 137] on div "Work Order" at bounding box center [933, 136] width 103 height 16
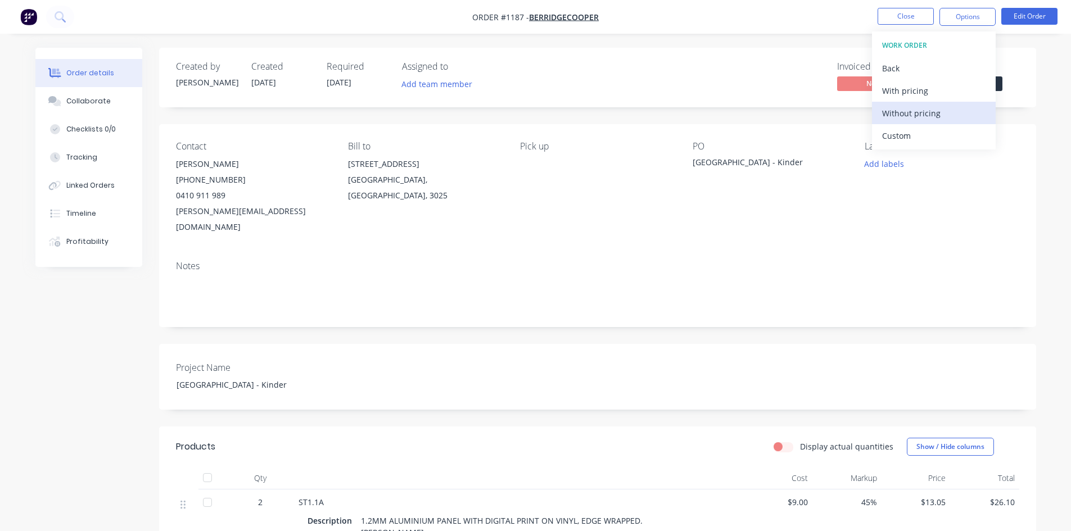
click at [917, 112] on div "Without pricing" at bounding box center [933, 113] width 103 height 16
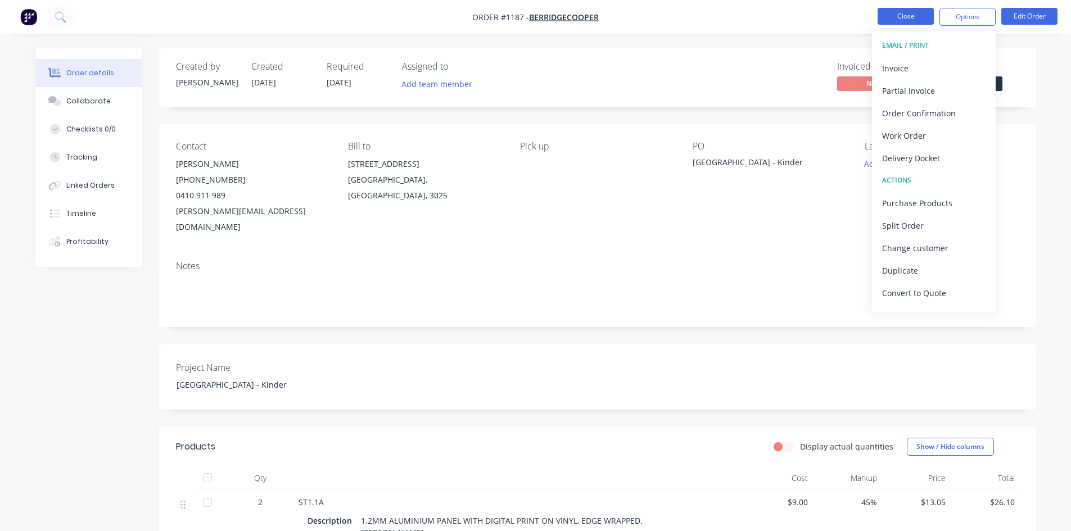
click at [908, 16] on button "Close" at bounding box center [905, 16] width 56 height 17
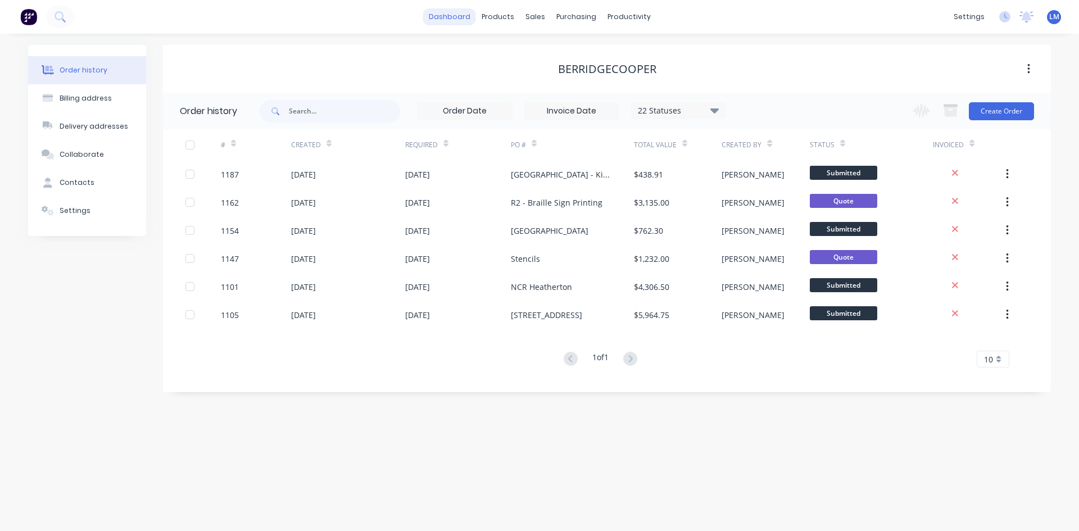
click at [442, 14] on link "dashboard" at bounding box center [449, 16] width 53 height 17
